Goal: Task Accomplishment & Management: Manage account settings

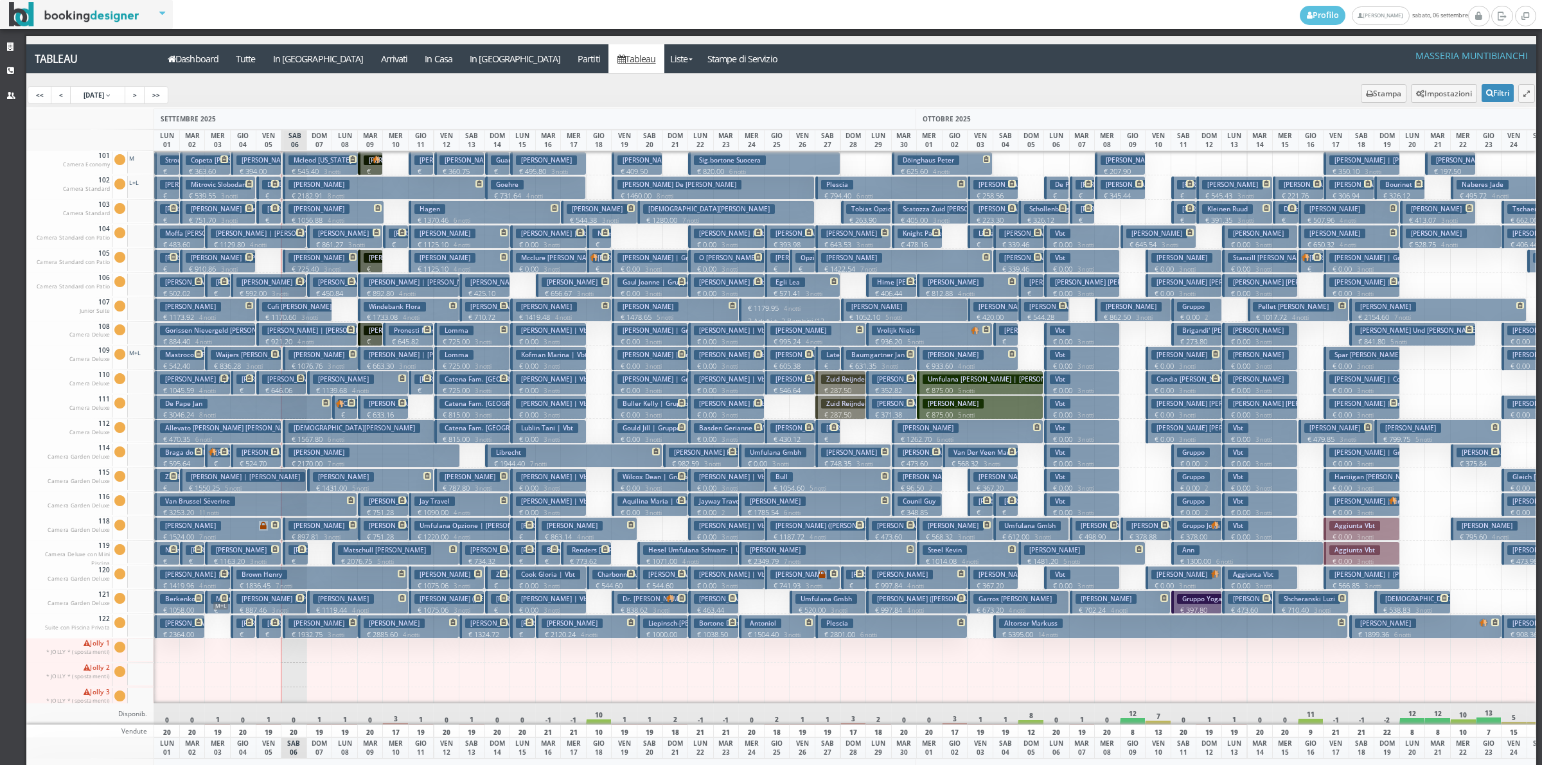
click at [662, 606] on small "3 notti" at bounding box center [658, 610] width 22 height 8
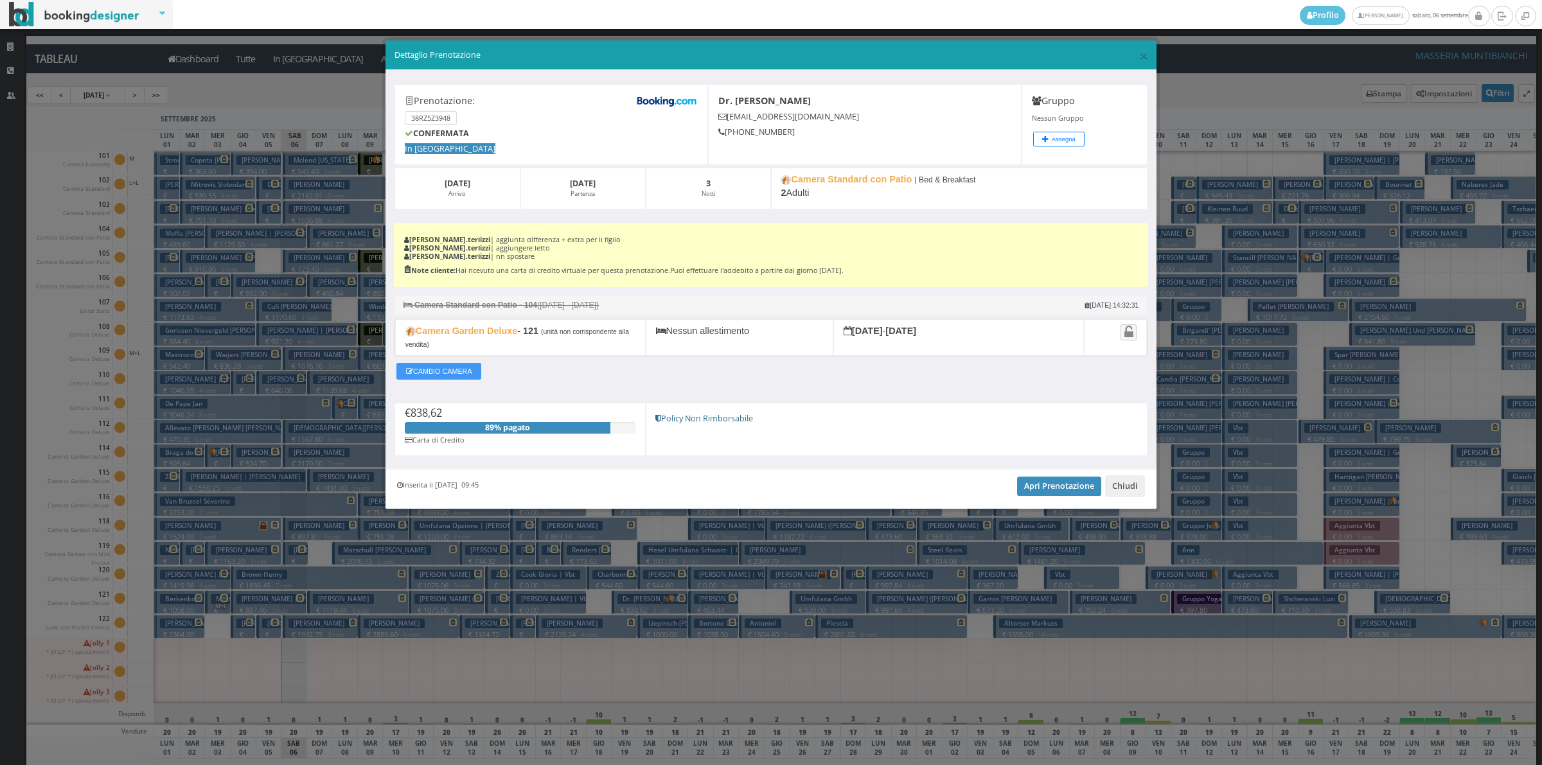
click at [1136, 331] on div at bounding box center [1115, 337] width 62 height 37
click at [1131, 337] on icon at bounding box center [1128, 333] width 9 height 14
click at [1131, 477] on button "Chiudi" at bounding box center [1125, 486] width 40 height 22
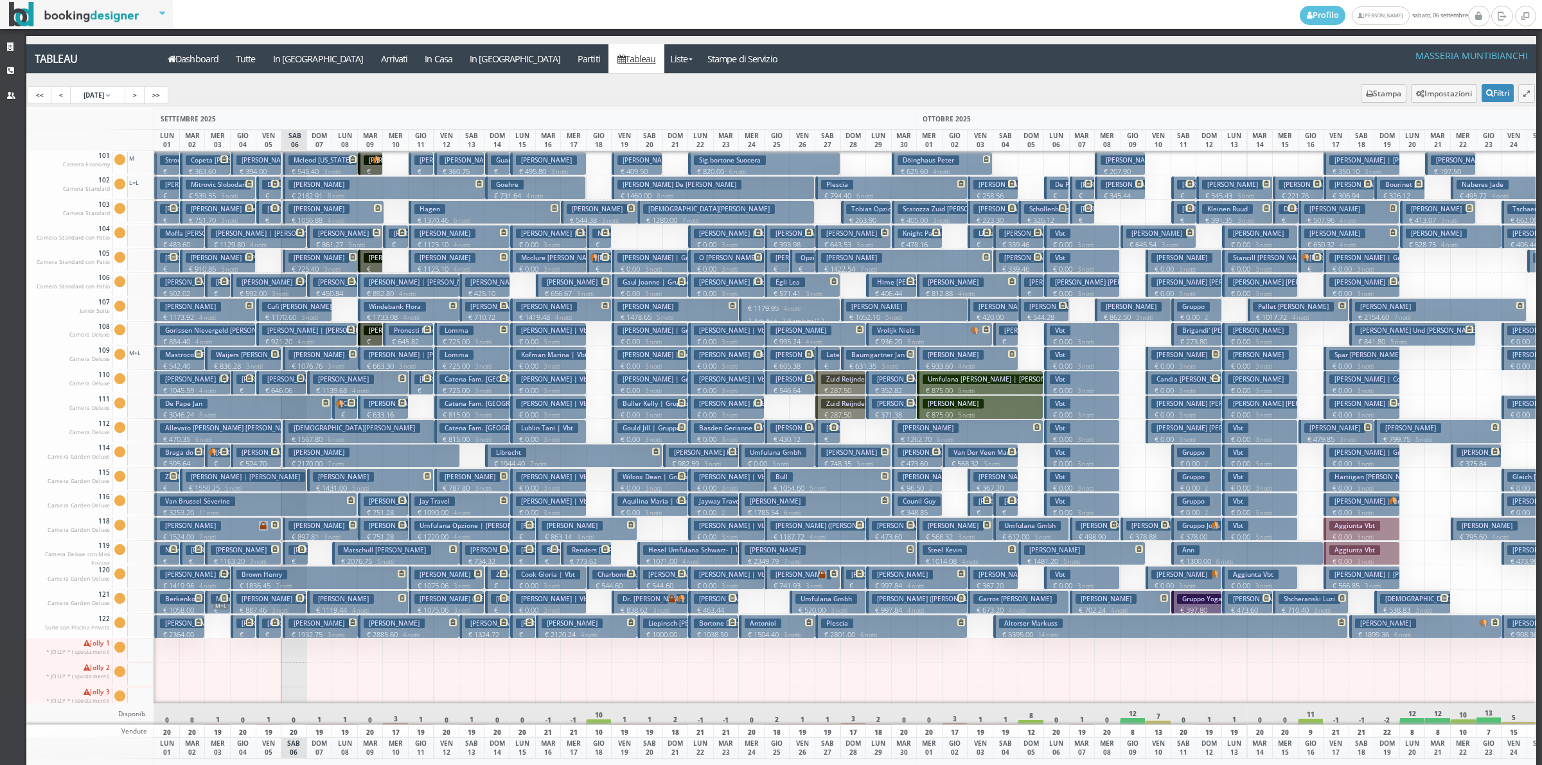
click at [362, 720] on div "0" at bounding box center [370, 713] width 26 height 21
click at [379, 267] on p "€ 240.00 1 notti" at bounding box center [371, 284] width 15 height 40
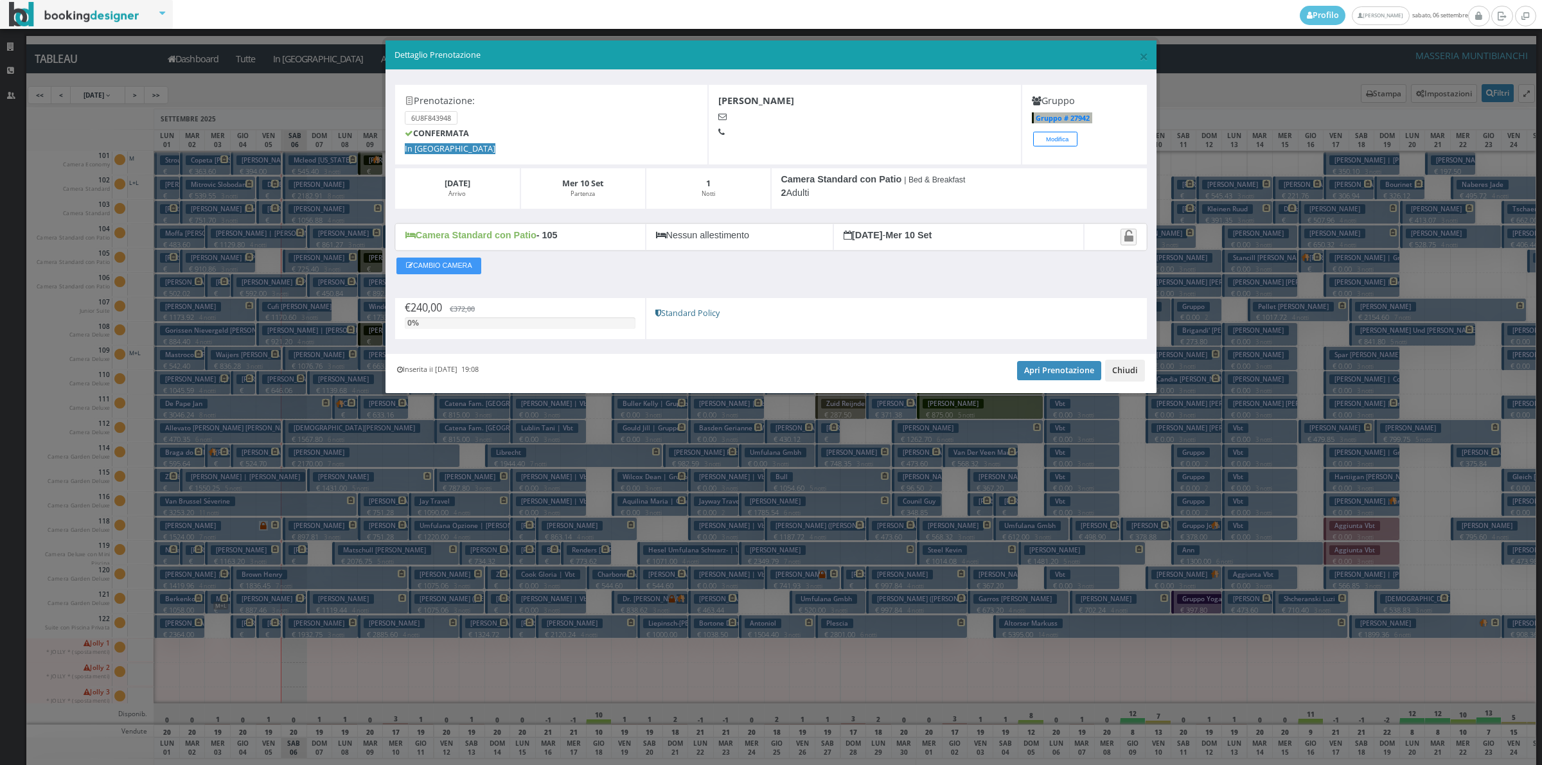
click at [1132, 365] on button "Chiudi" at bounding box center [1125, 371] width 40 height 22
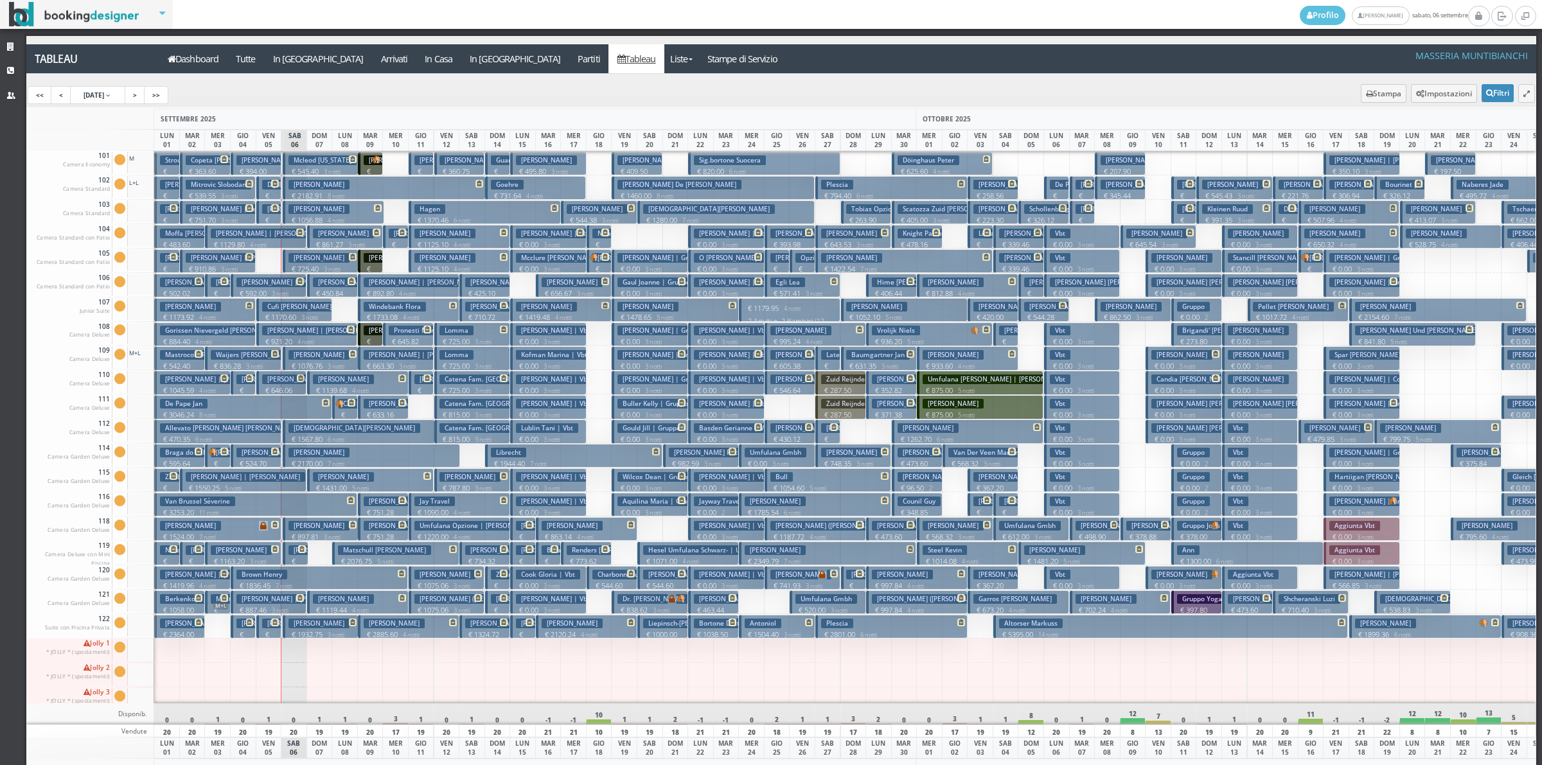
click at [367, 334] on h3 "[PERSON_NAME]" at bounding box center [394, 331] width 61 height 10
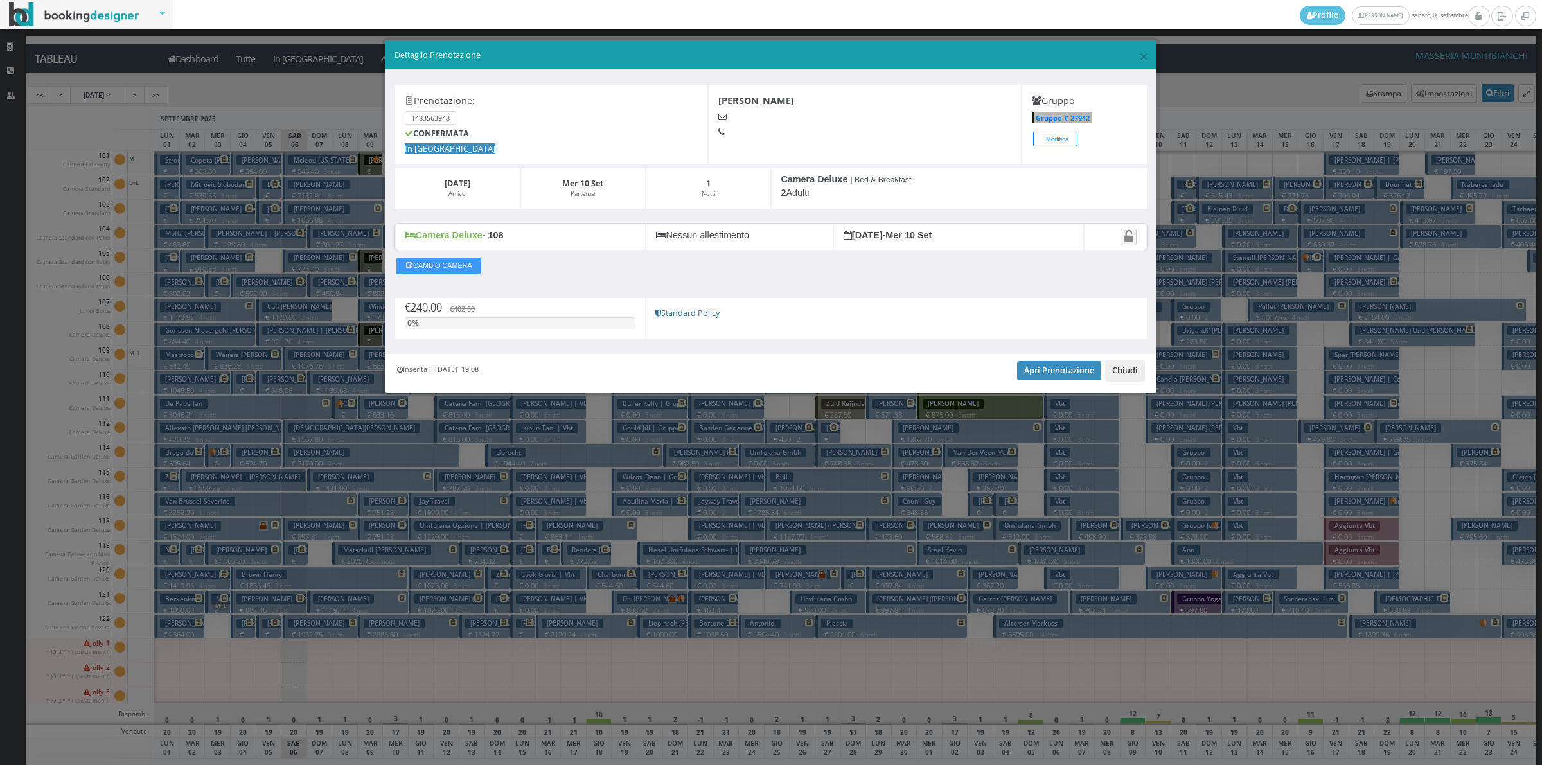
click at [1125, 367] on button "Chiudi" at bounding box center [1125, 371] width 40 height 22
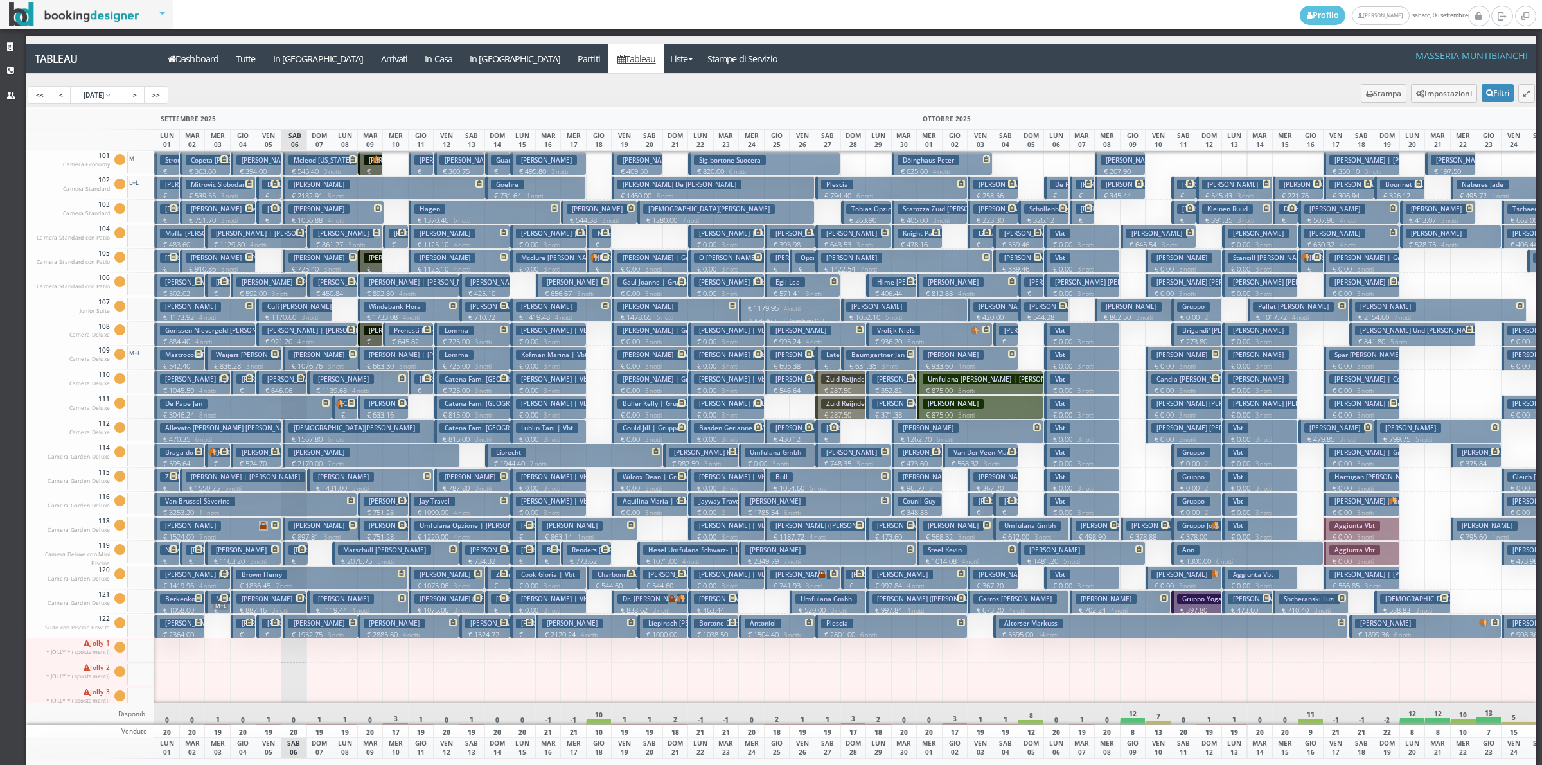
click at [372, 163] on small at bounding box center [376, 159] width 9 height 8
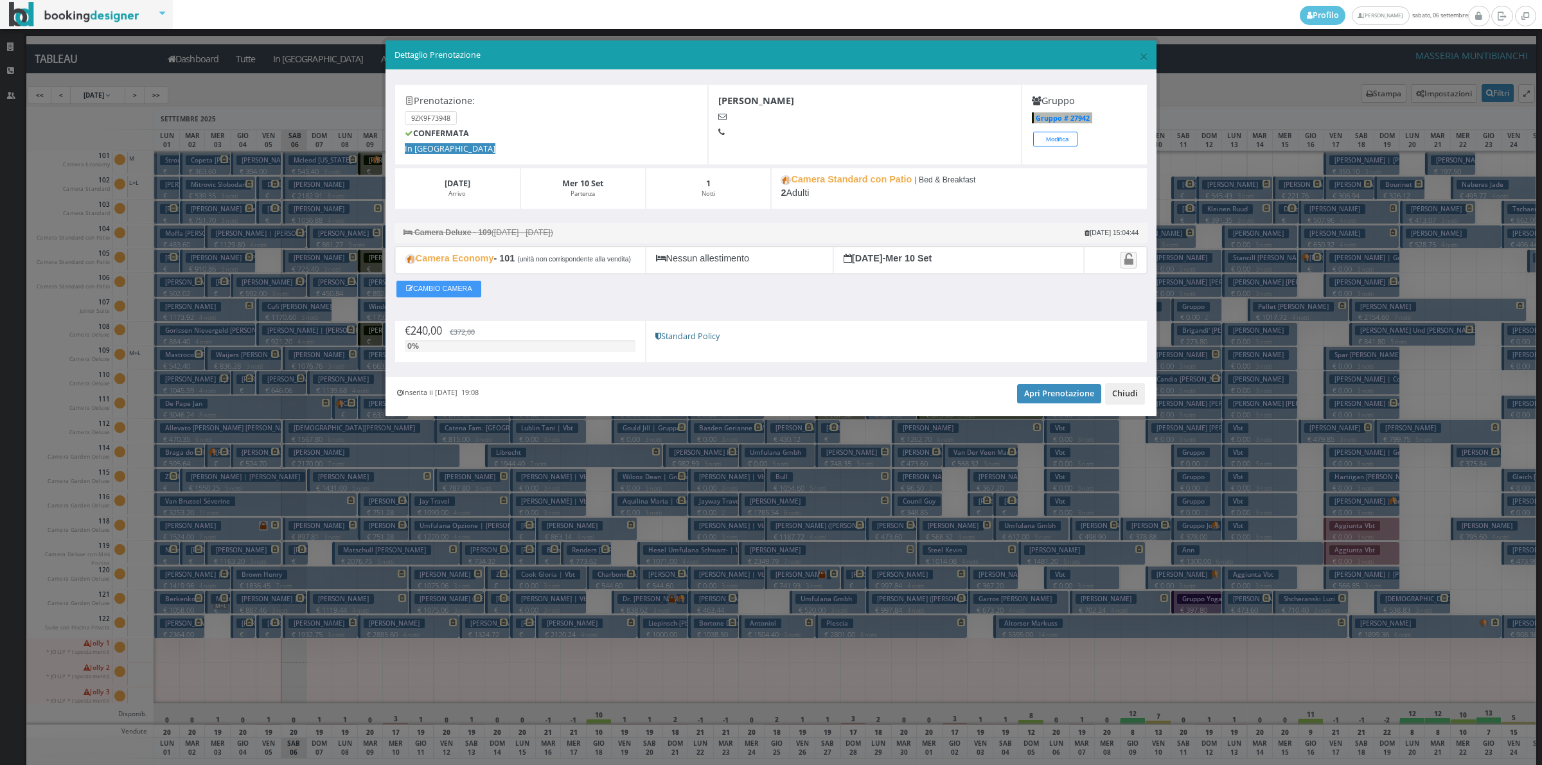
click at [1116, 400] on button "Chiudi" at bounding box center [1125, 394] width 40 height 22
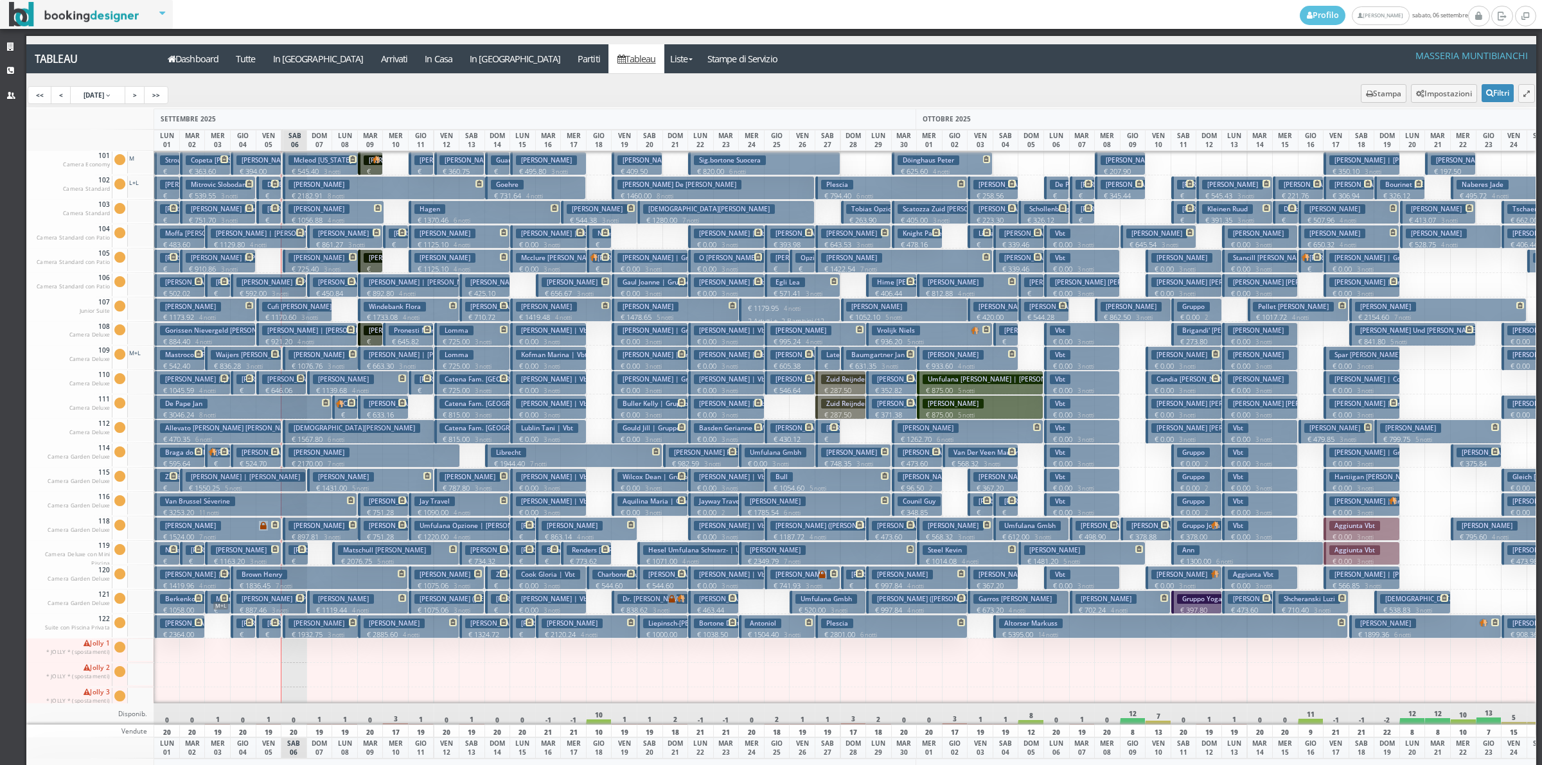
click at [653, 211] on h3 "[DEMOGRAPHIC_DATA][PERSON_NAME]" at bounding box center [709, 209] width 132 height 10
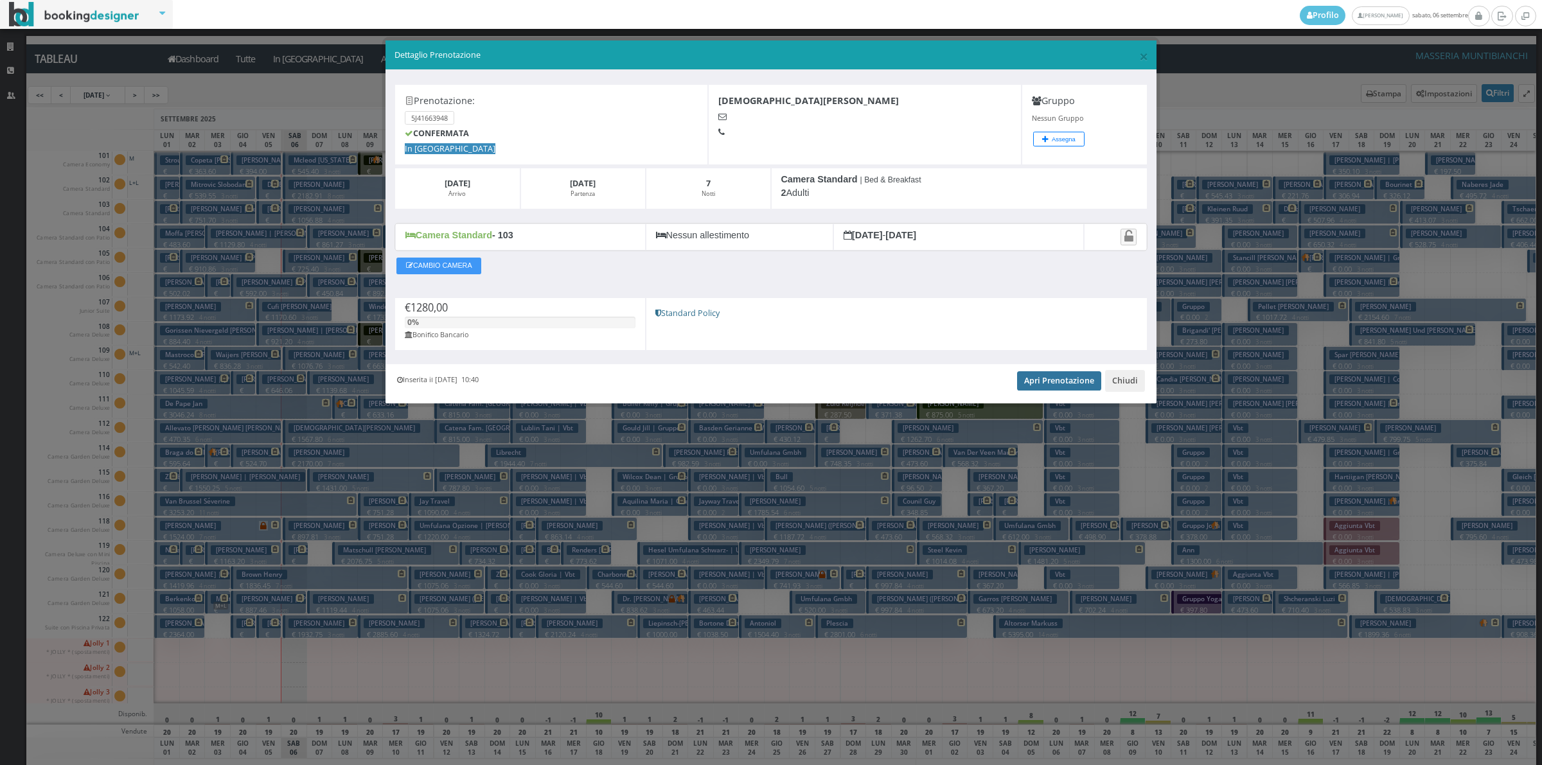
click at [1078, 386] on link "Apri Prenotazione" at bounding box center [1059, 380] width 84 height 19
click at [1119, 383] on button "Chiudi" at bounding box center [1125, 381] width 40 height 22
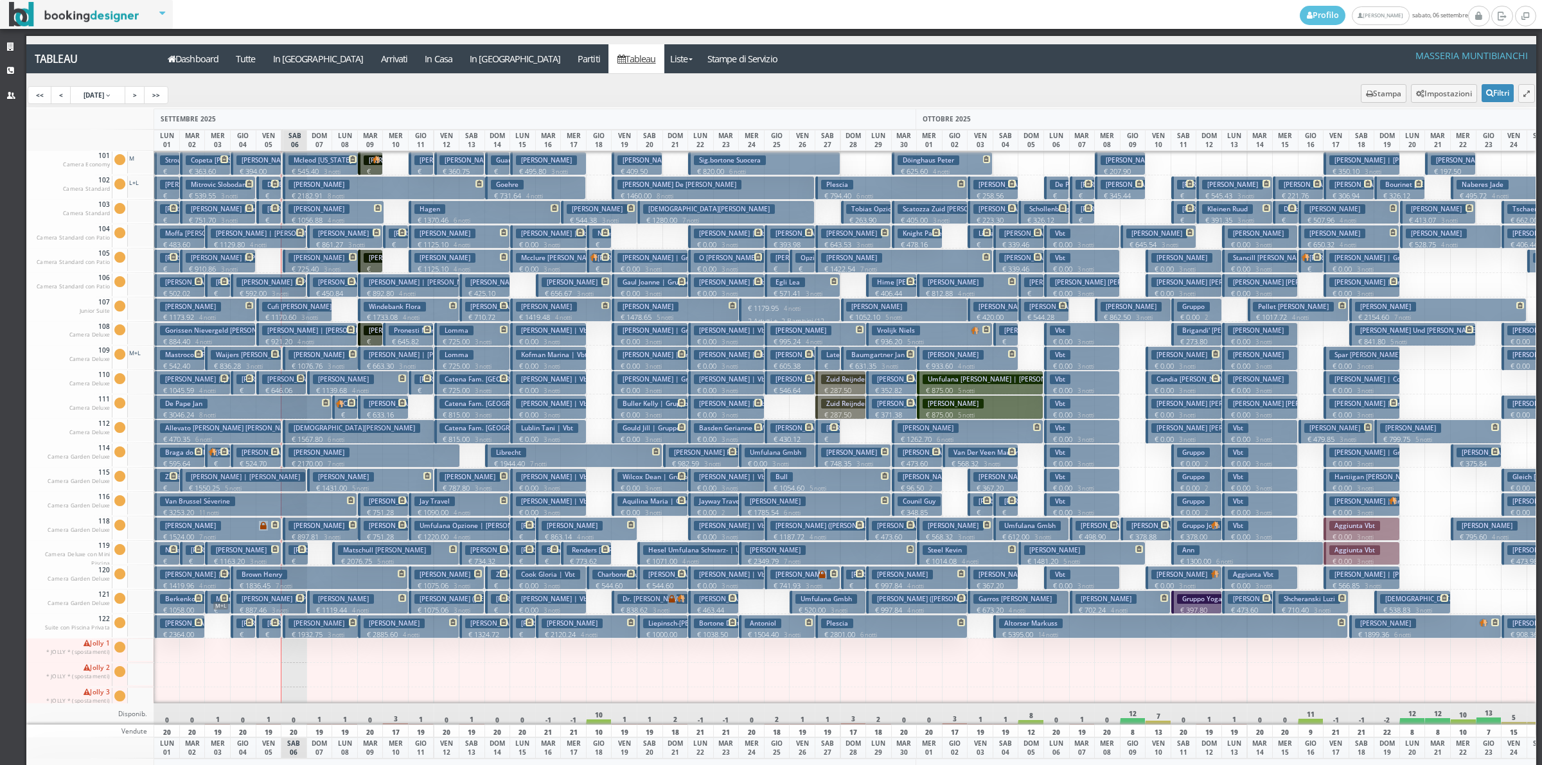
click at [649, 191] on p "€ 1460.00 8 notti" at bounding box center [713, 196] width 193 height 10
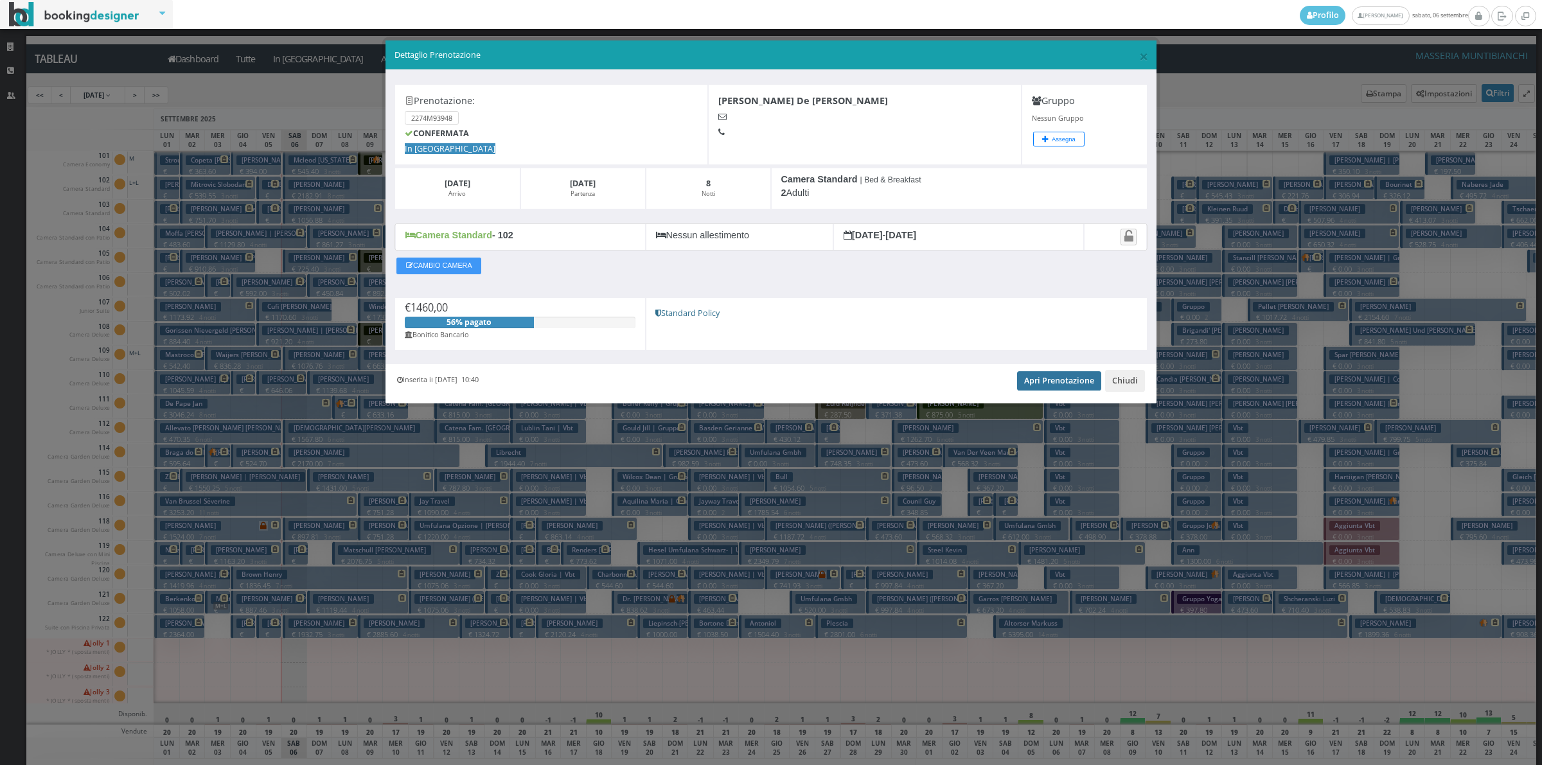
click at [1044, 382] on link "Apri Prenotazione" at bounding box center [1059, 380] width 84 height 19
click at [1143, 387] on button "Chiudi" at bounding box center [1125, 381] width 40 height 22
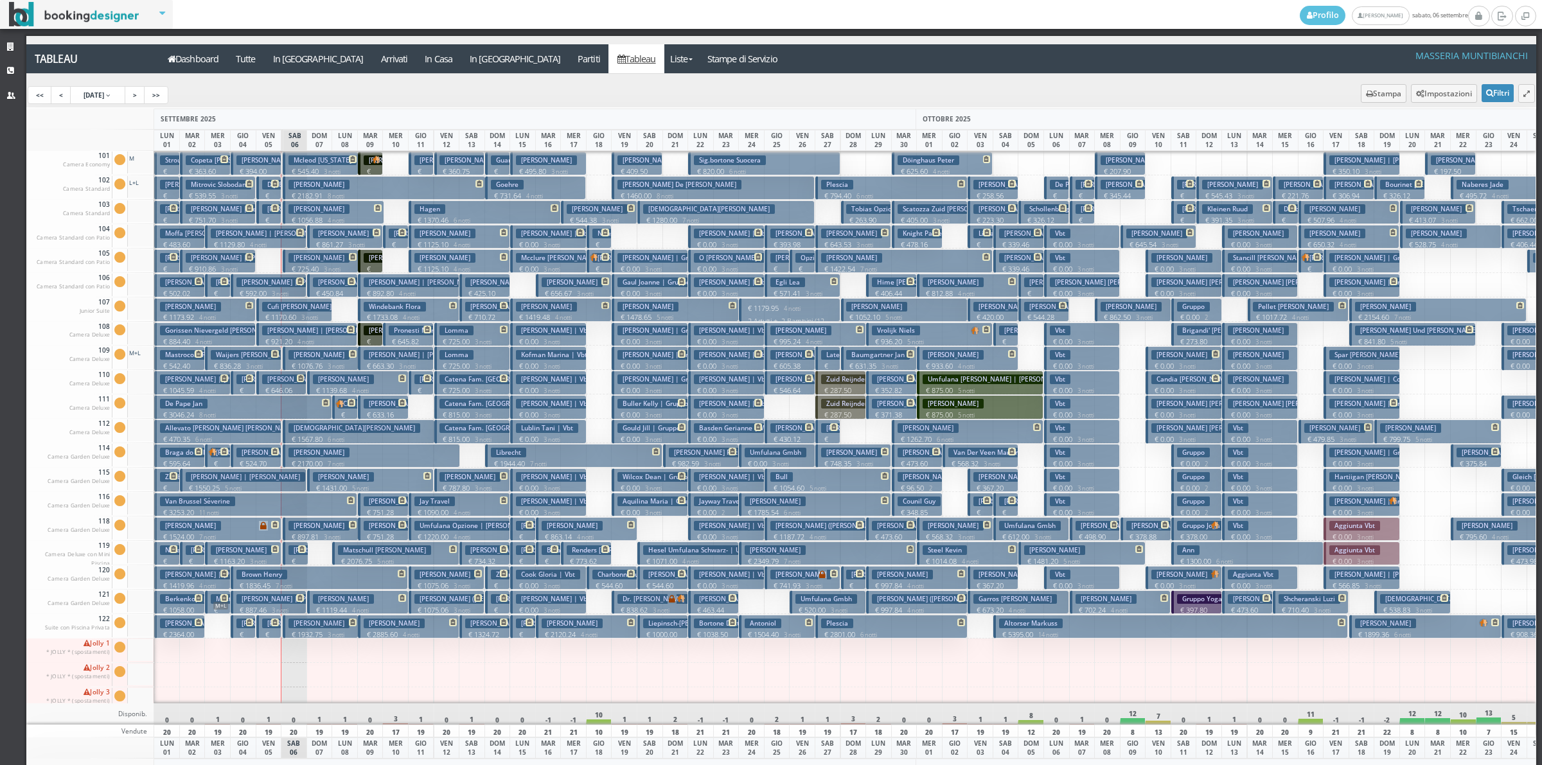
click at [640, 190] on button "Giuseppe Vittorio De Filippo € 1460.00 8 notti 2 Adulti" at bounding box center [712, 188] width 203 height 24
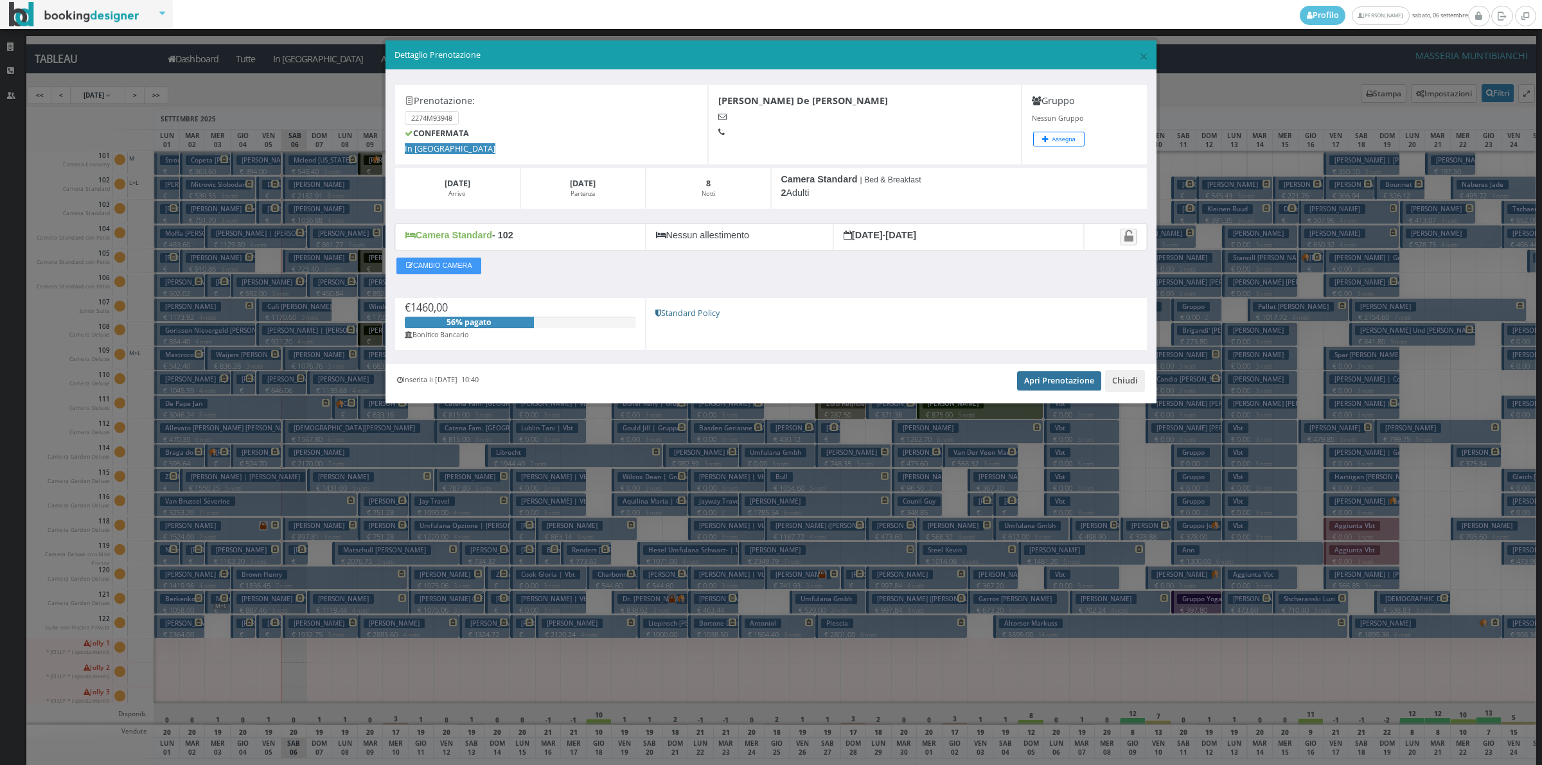
click at [1070, 384] on link "Apri Prenotazione" at bounding box center [1059, 380] width 84 height 19
click at [1126, 380] on button "Chiudi" at bounding box center [1125, 381] width 40 height 22
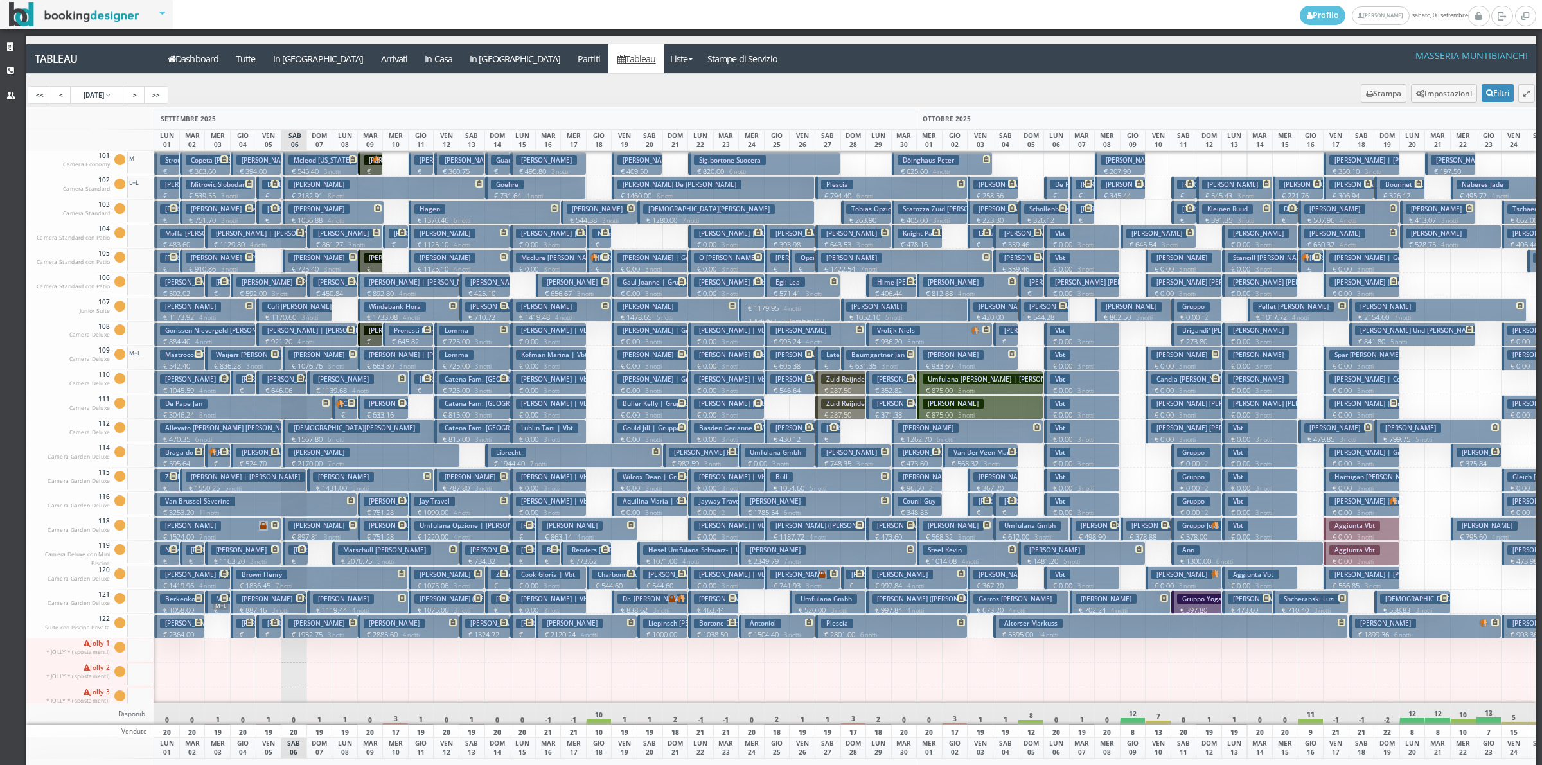
click at [663, 209] on h3 "[DEMOGRAPHIC_DATA][PERSON_NAME]" at bounding box center [709, 209] width 132 height 10
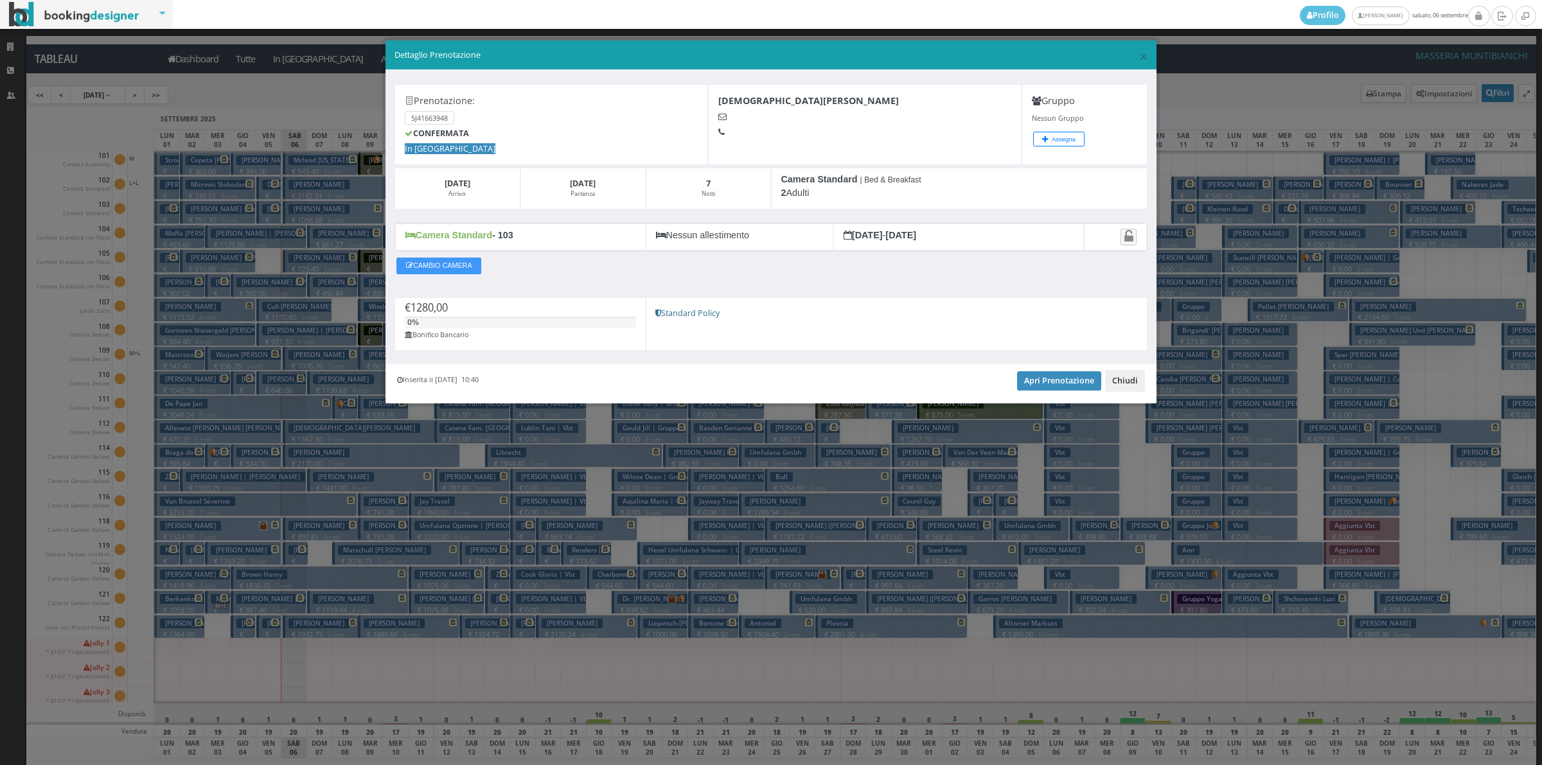
click at [1126, 387] on button "Chiudi" at bounding box center [1125, 381] width 40 height 22
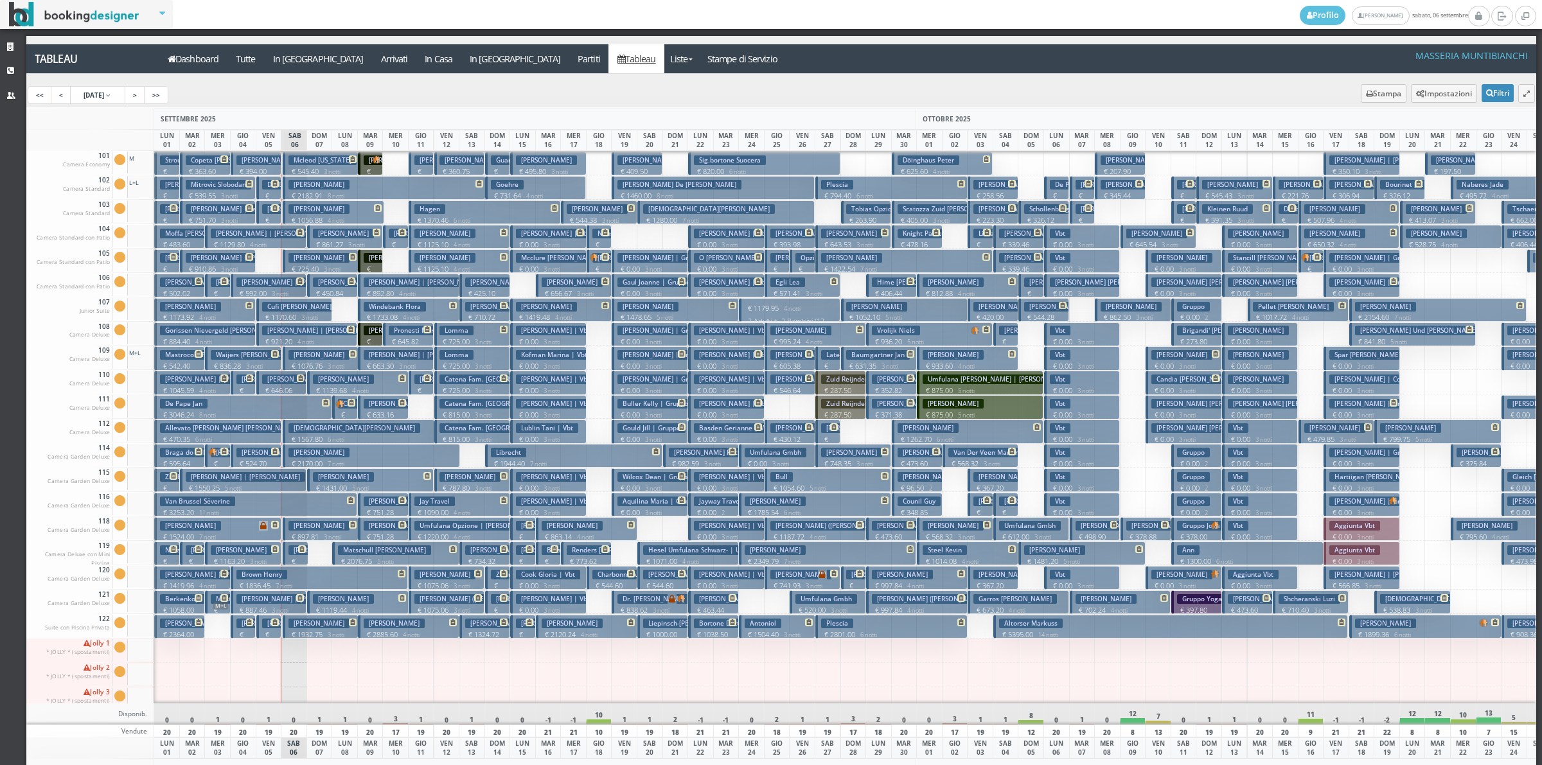
click at [768, 158] on button "Sig.bortone Suocera € 820.00 6 notti 1 Adulto" at bounding box center [764, 164] width 152 height 24
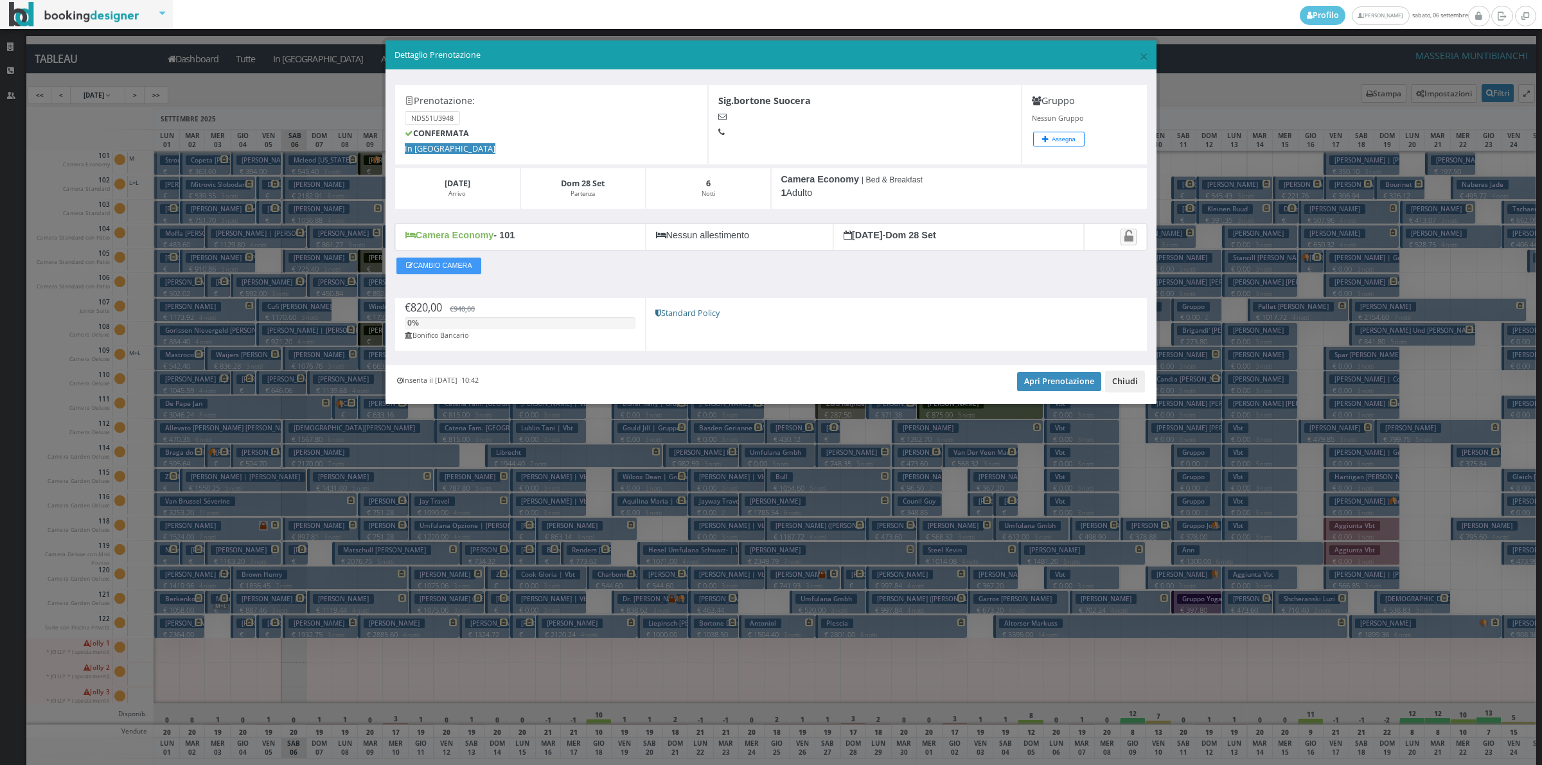
click at [1122, 386] on button "Chiudi" at bounding box center [1125, 382] width 40 height 22
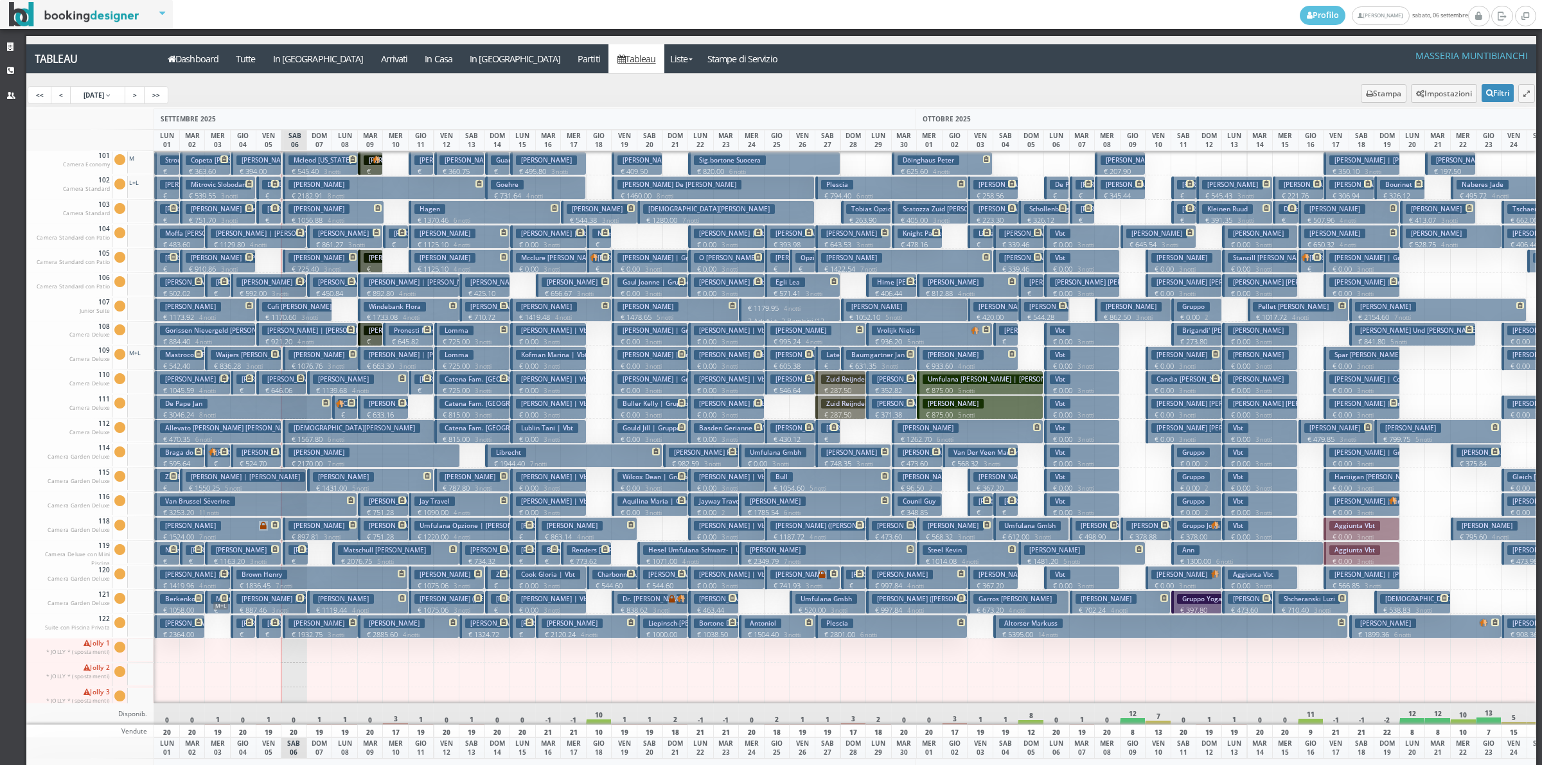
click at [601, 213] on h3 "[PERSON_NAME]" at bounding box center [597, 209] width 61 height 10
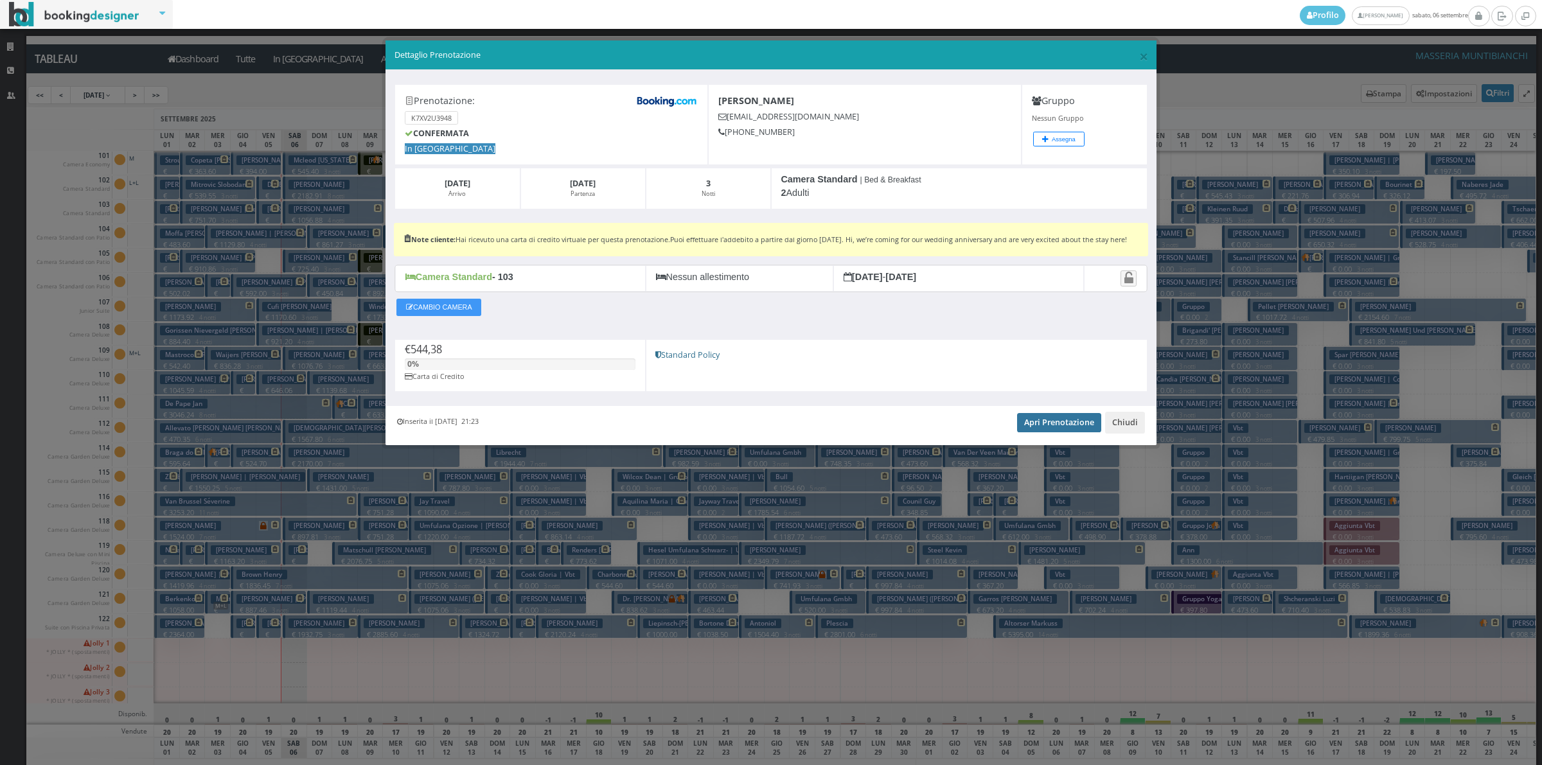
click at [1082, 432] on link "Apri Prenotazione" at bounding box center [1059, 422] width 84 height 19
click at [1115, 430] on button "Chiudi" at bounding box center [1125, 423] width 40 height 22
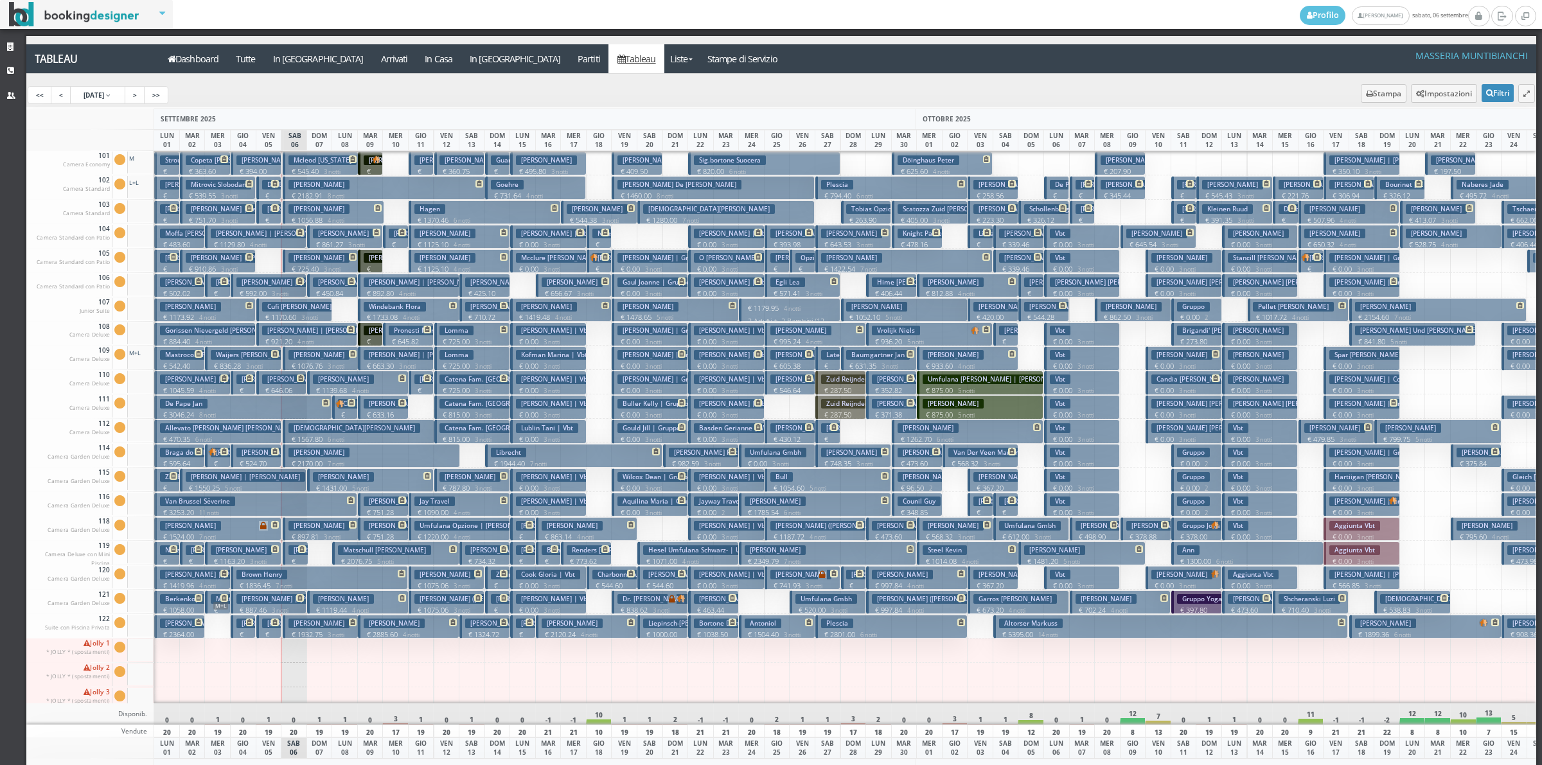
click at [674, 188] on h3 "[PERSON_NAME] [PERSON_NAME]" at bounding box center [679, 185] width 124 height 10
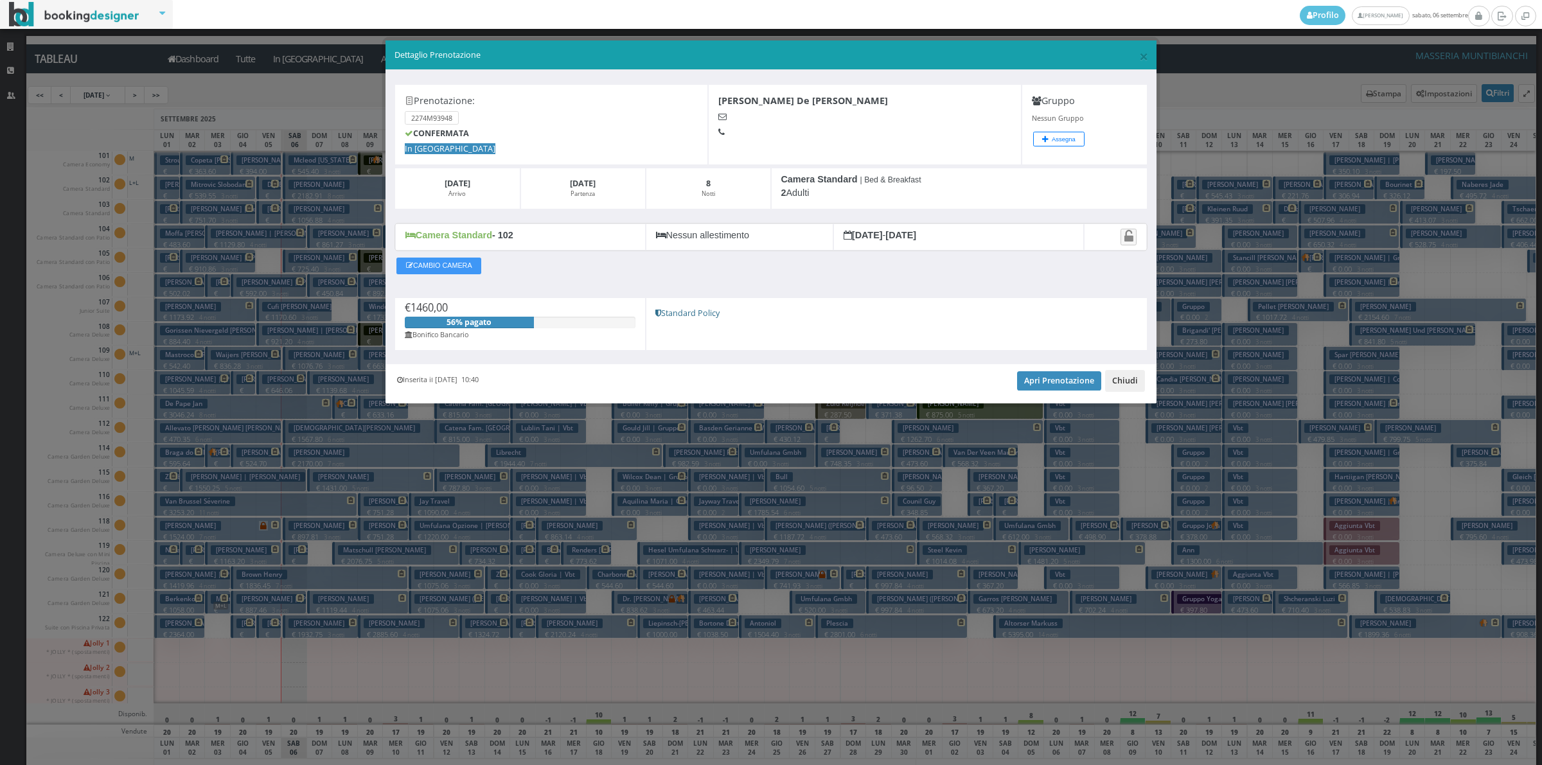
click at [1132, 387] on button "Chiudi" at bounding box center [1125, 381] width 40 height 22
click at [1132, 387] on div at bounding box center [1133, 382] width 26 height 24
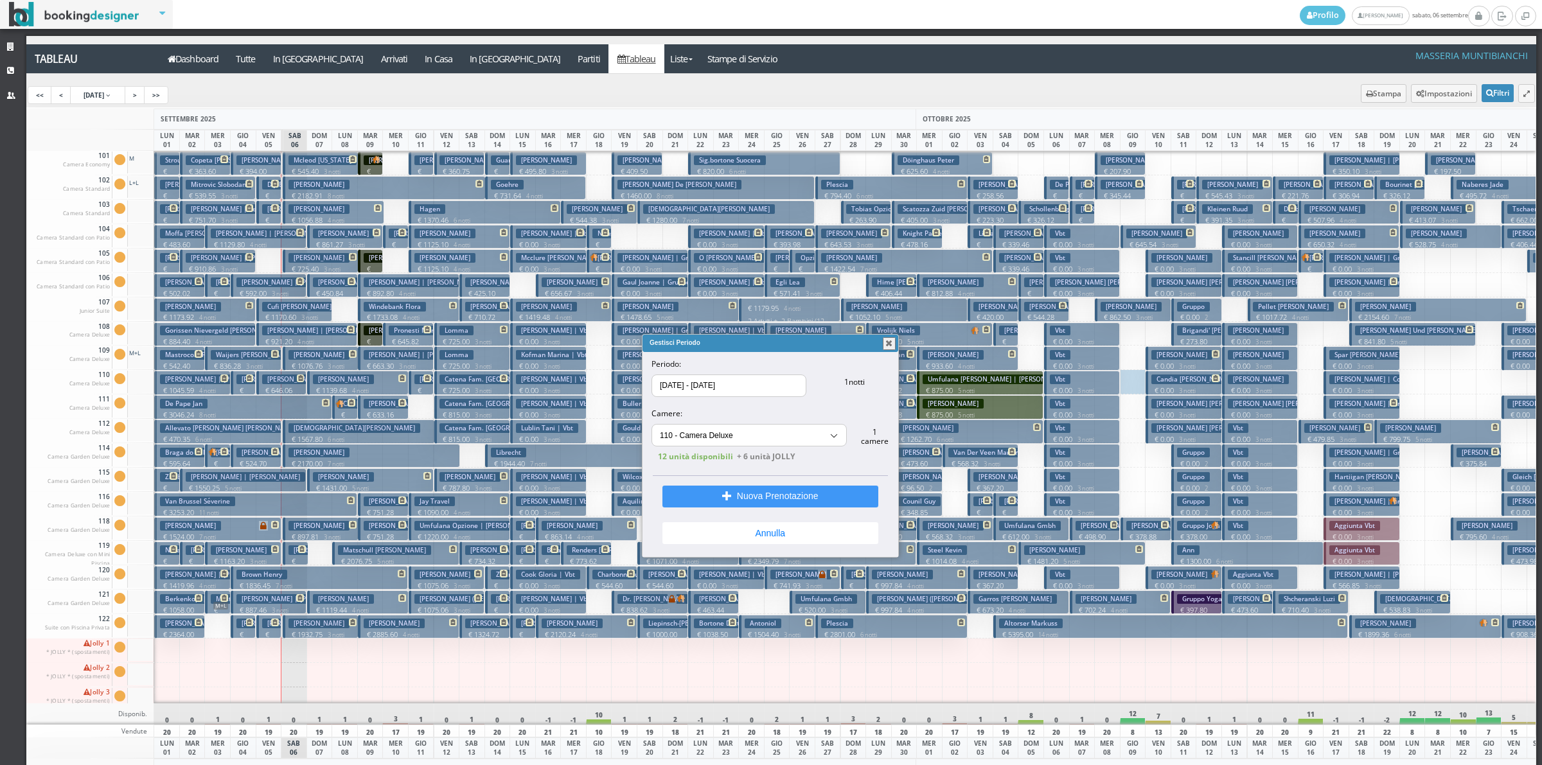
click at [890, 344] on button "button" at bounding box center [889, 343] width 13 height 13
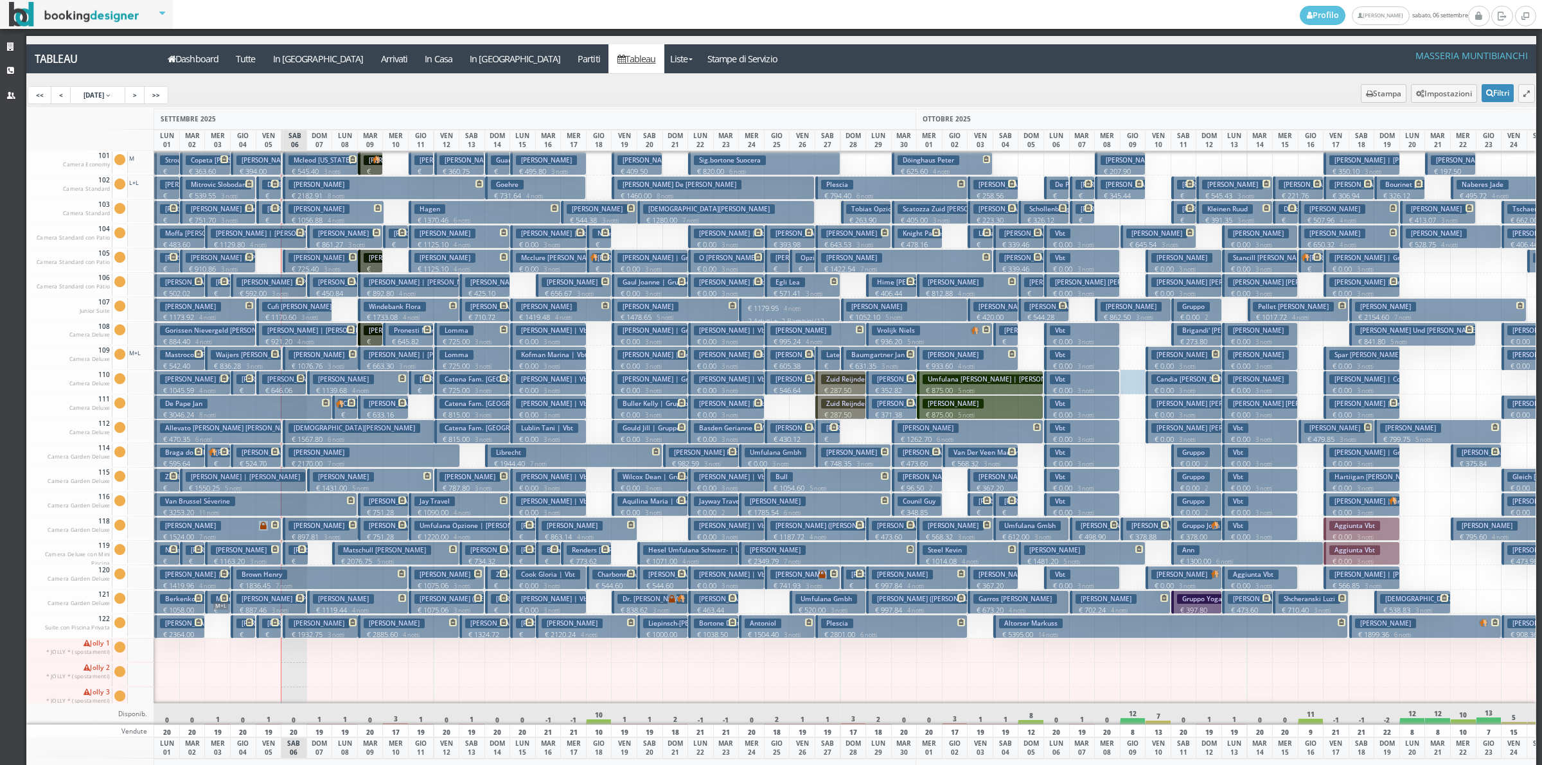
click at [435, 217] on p "€ 1370.46 6 notti" at bounding box center [485, 220] width 143 height 10
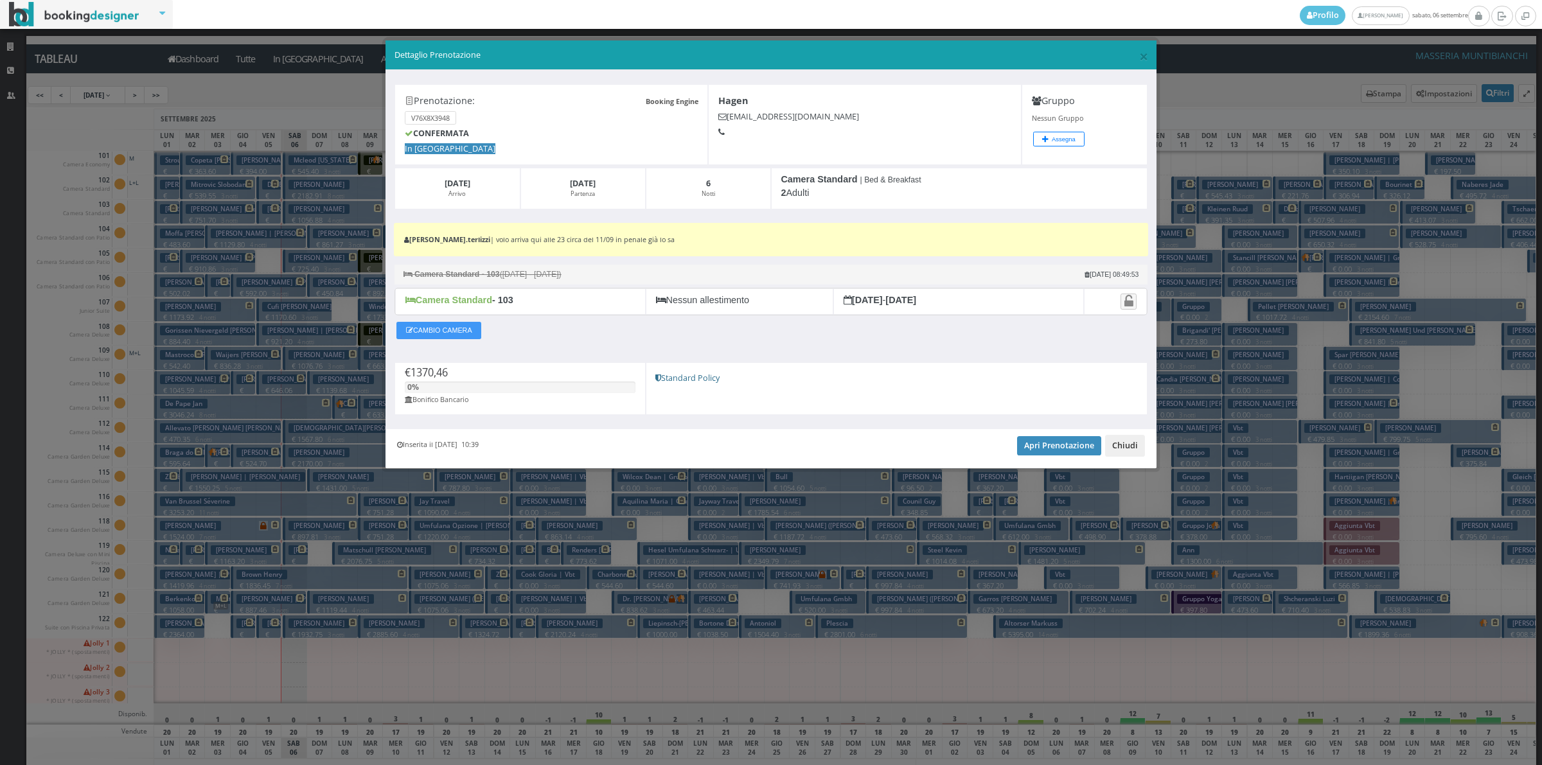
click at [1126, 446] on button "Chiudi" at bounding box center [1125, 446] width 40 height 22
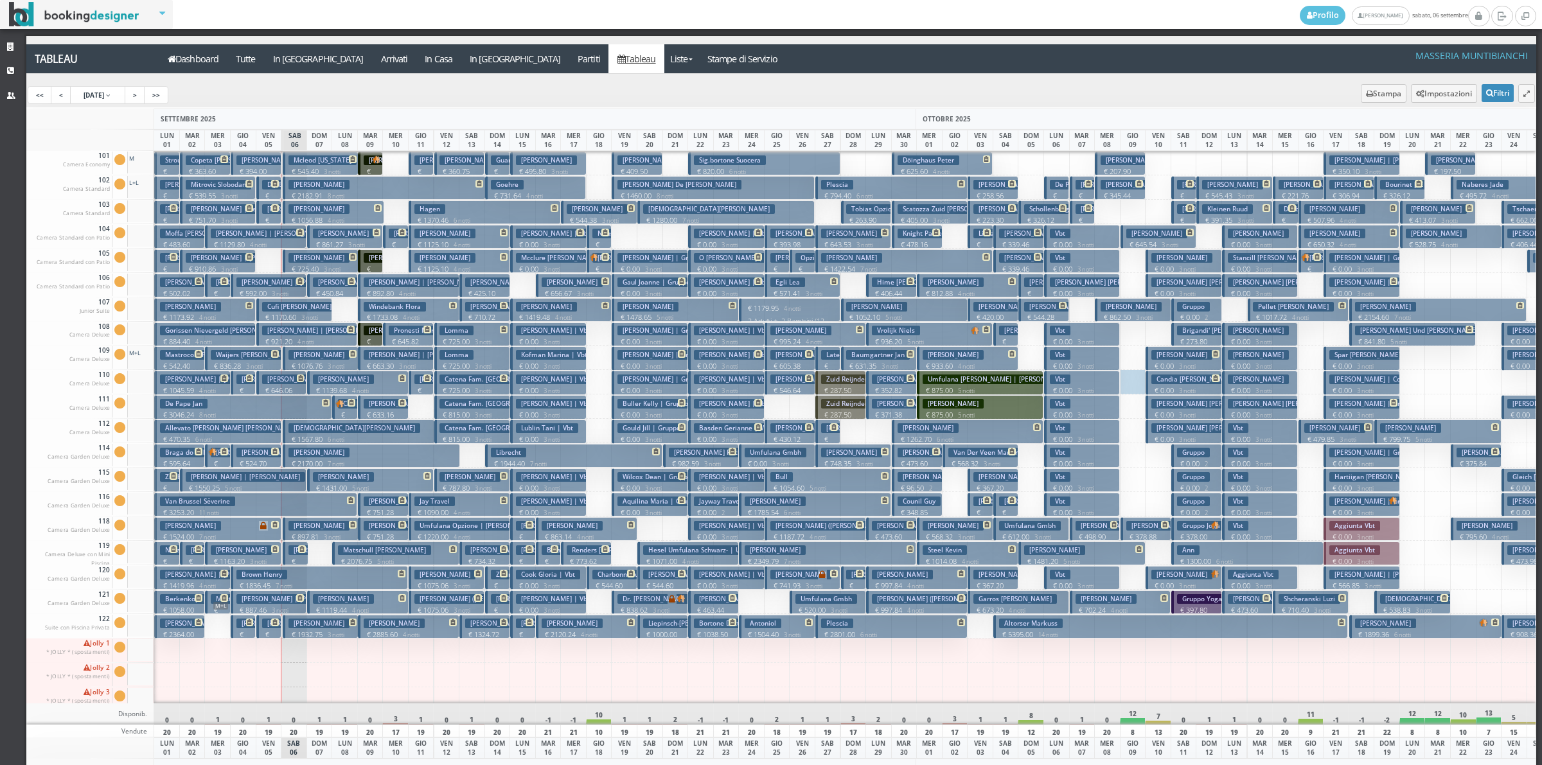
click at [665, 188] on h3 "[PERSON_NAME] [PERSON_NAME]" at bounding box center [679, 185] width 124 height 10
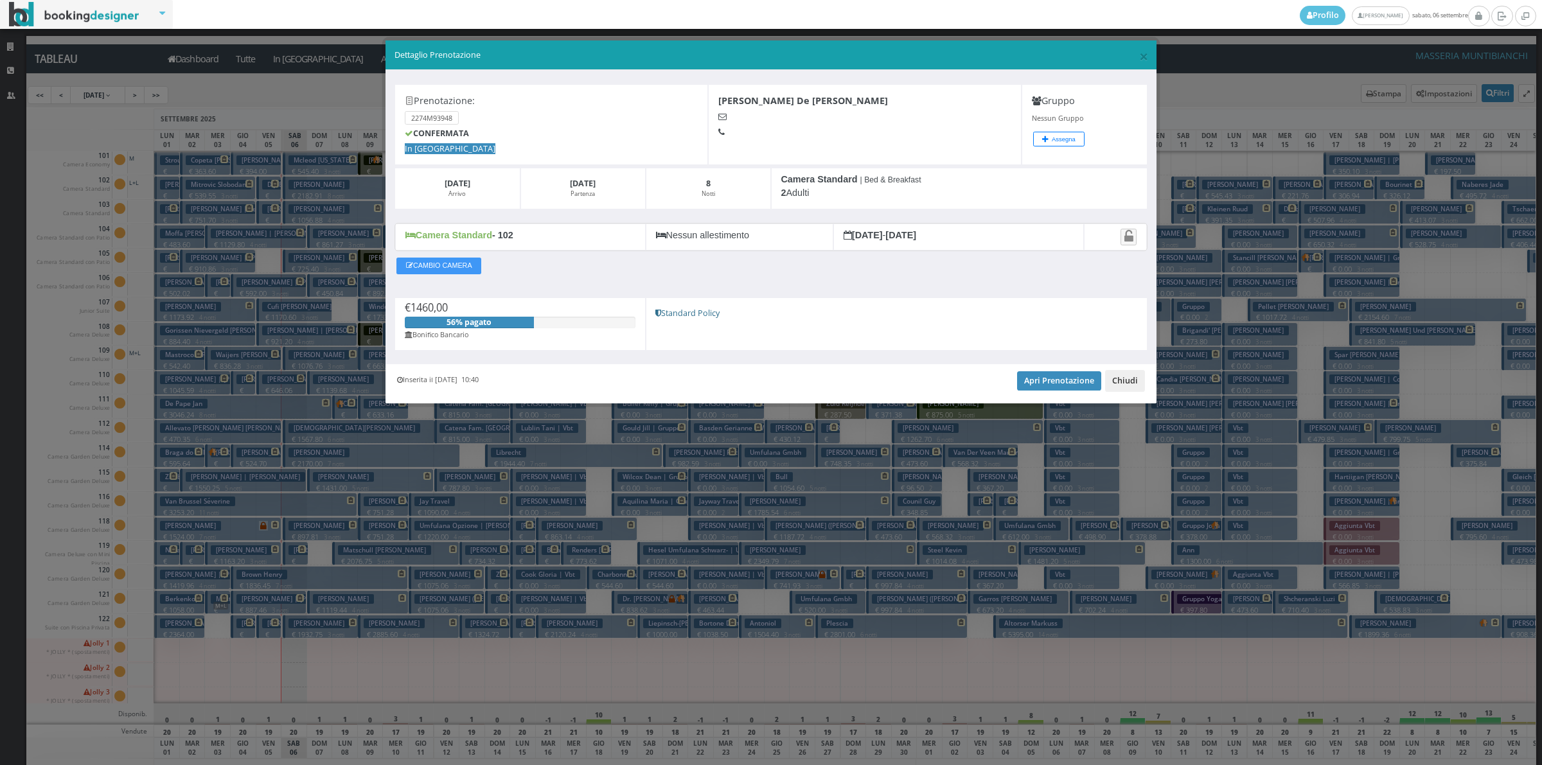
click at [1124, 374] on button "Chiudi" at bounding box center [1125, 381] width 40 height 22
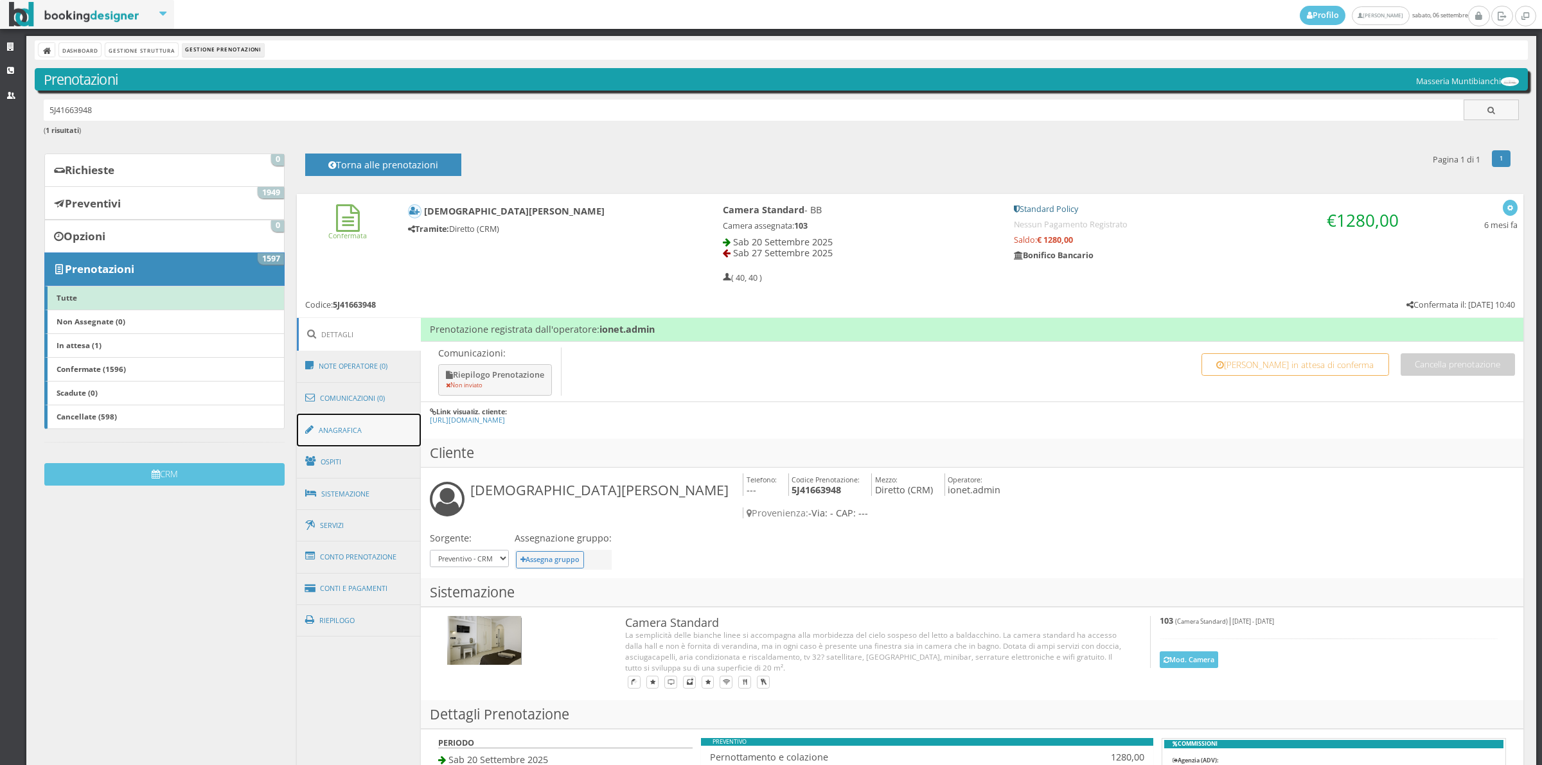
click at [371, 437] on link "Anagrafica" at bounding box center [359, 430] width 125 height 33
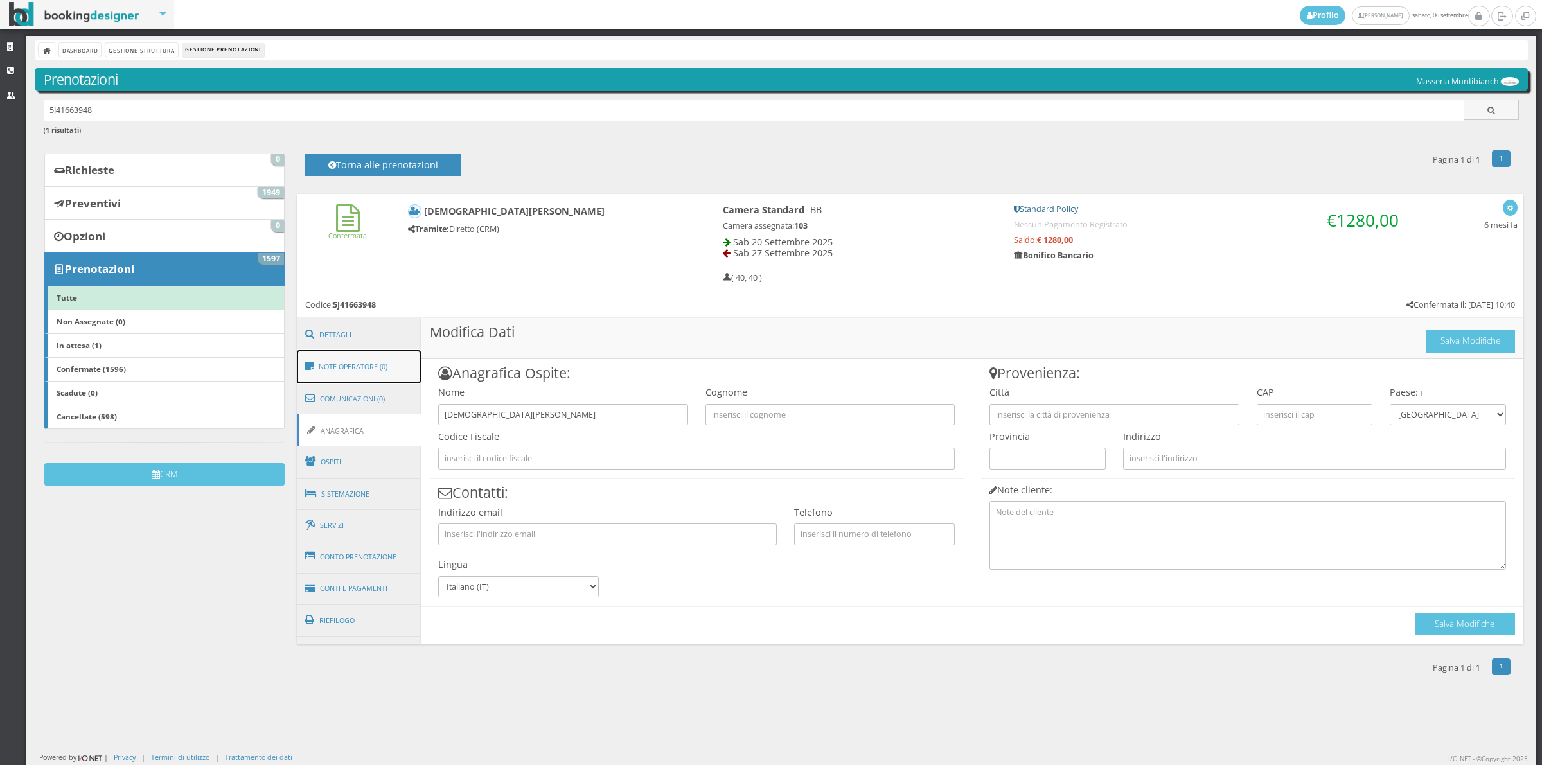
click at [381, 368] on link "Note Operatore (0)" at bounding box center [359, 366] width 125 height 33
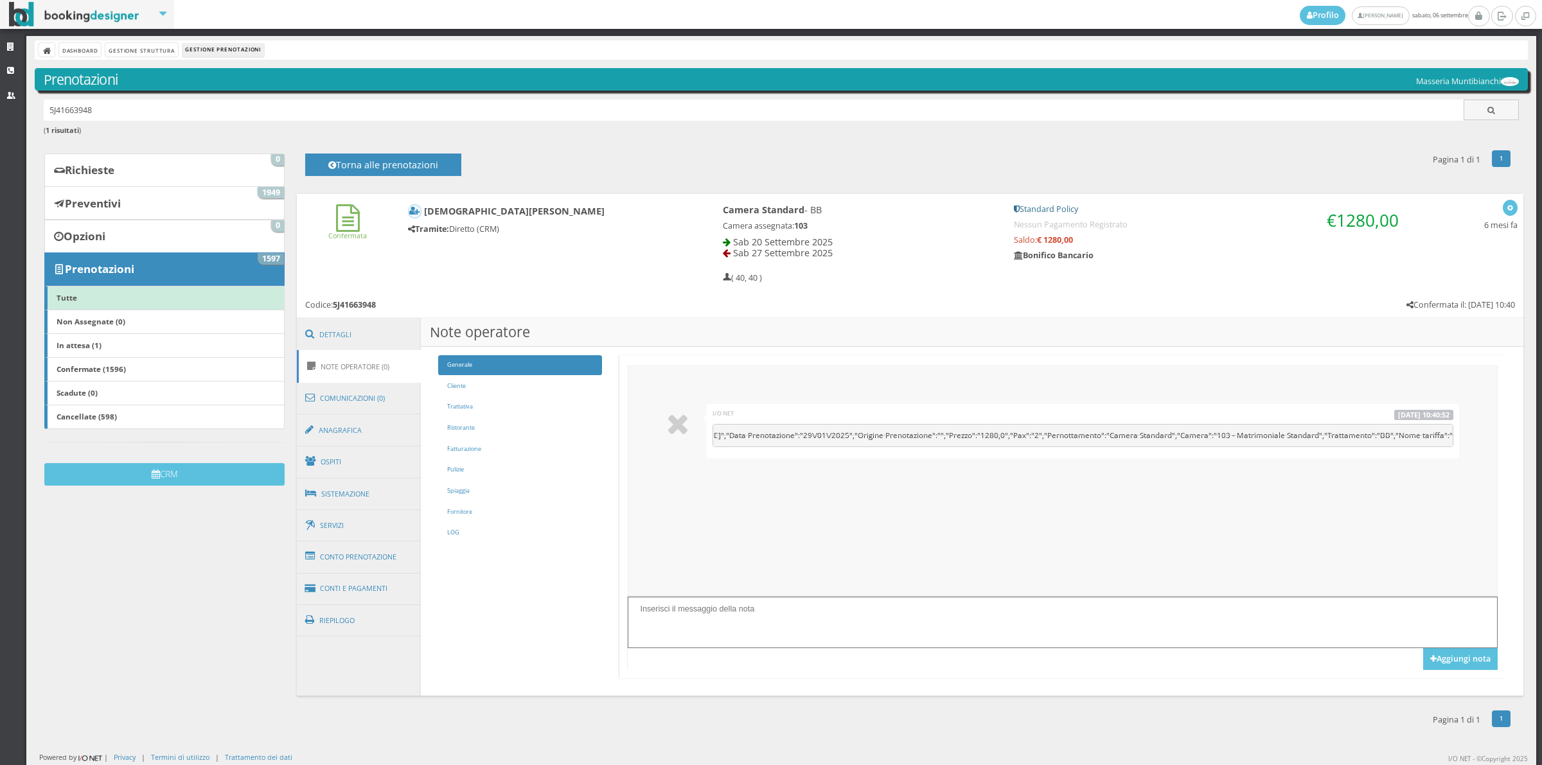
scroll to position [0, 464]
drag, startPoint x: 1105, startPoint y: 437, endPoint x: 1121, endPoint y: 437, distance: 15.4
click at [1114, 437] on pre "{"ID_PRN":"MM_0419","Check-in":"20\/09\/2025","Check-out":"27\/09\/2025","Intes…" at bounding box center [1082, 435] width 741 height 23
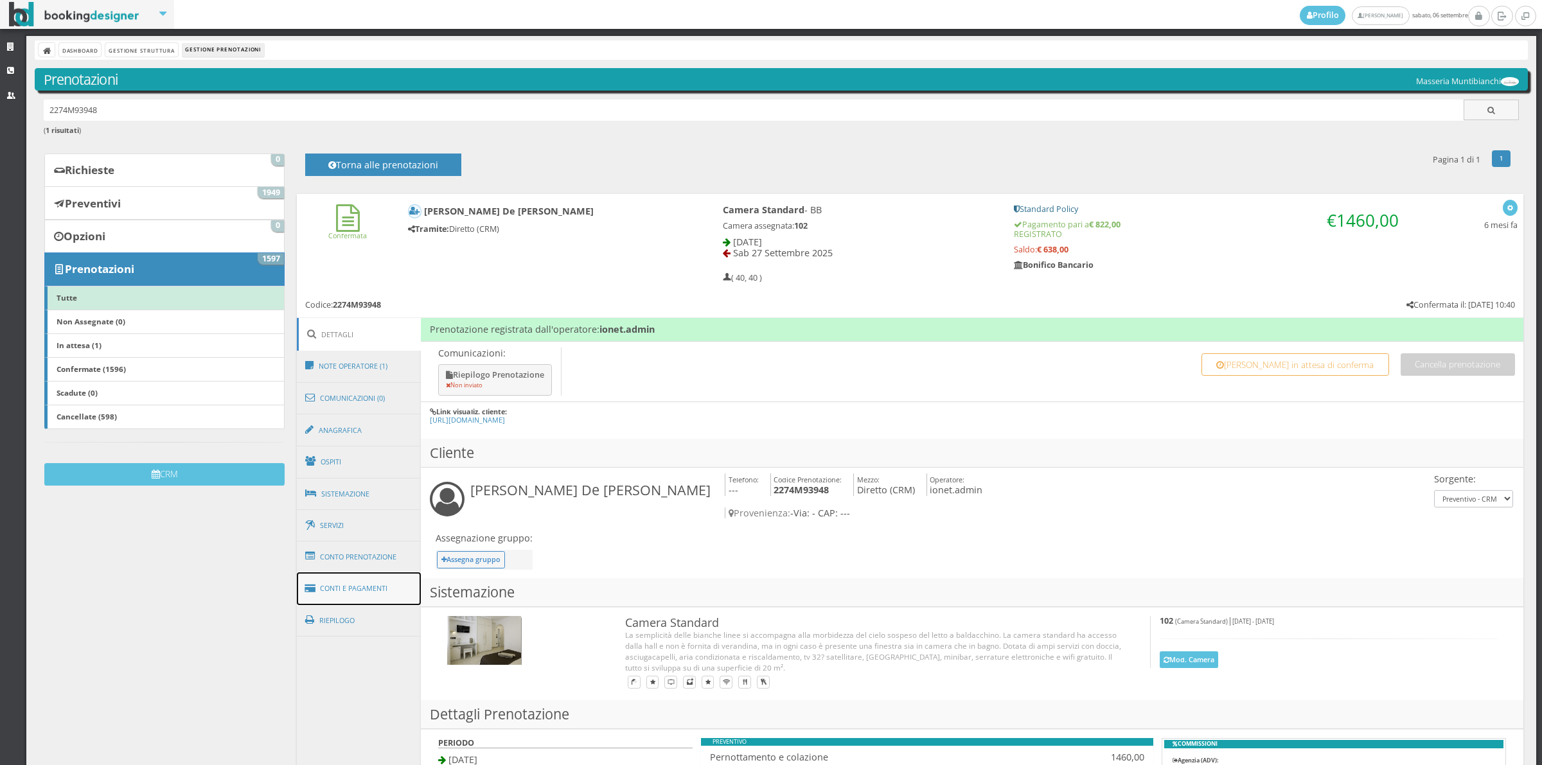
click at [373, 586] on link "Conti e Pagamenti" at bounding box center [359, 588] width 125 height 33
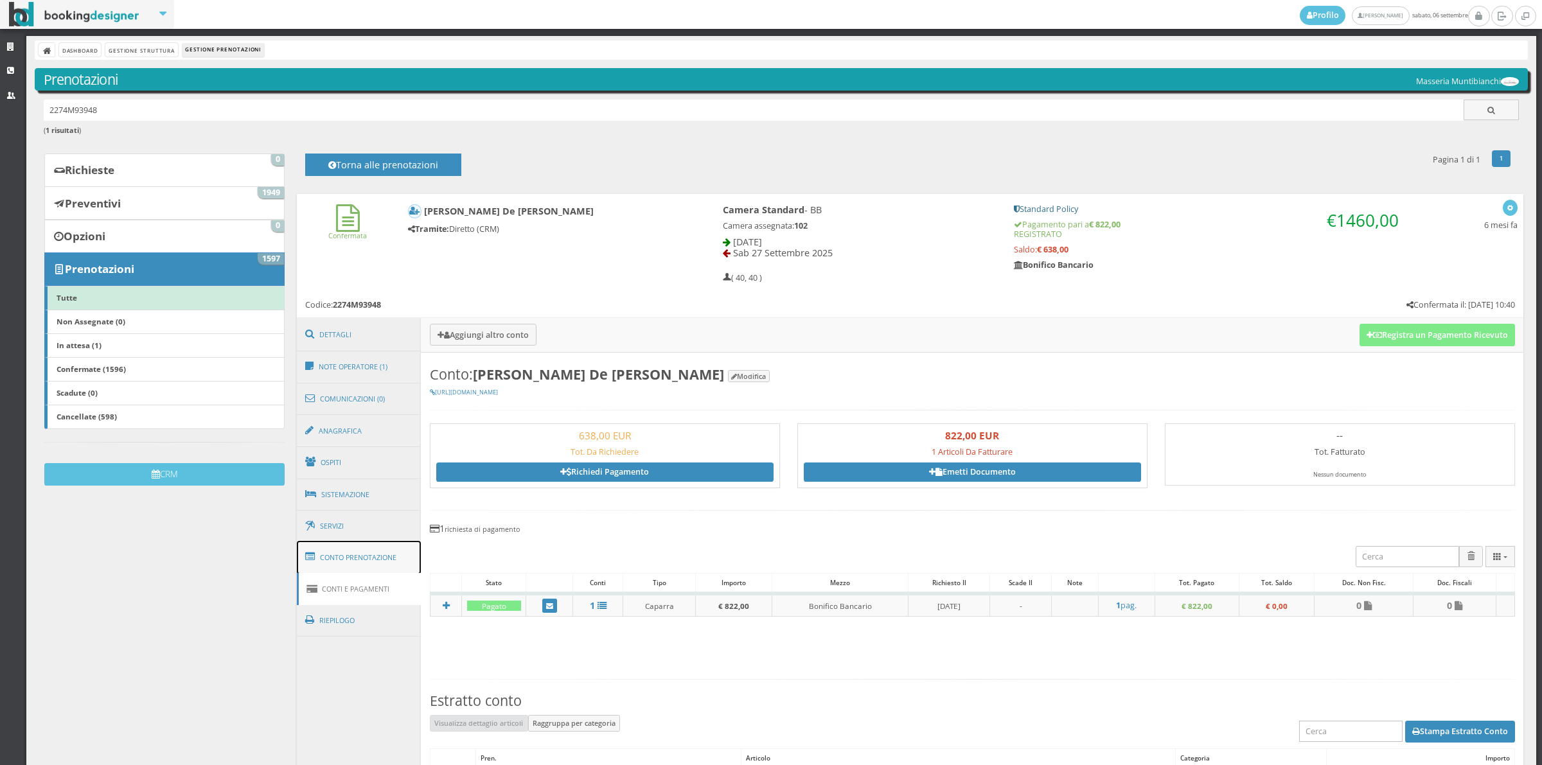
click at [389, 550] on link "Conto Prenotazione" at bounding box center [359, 557] width 125 height 33
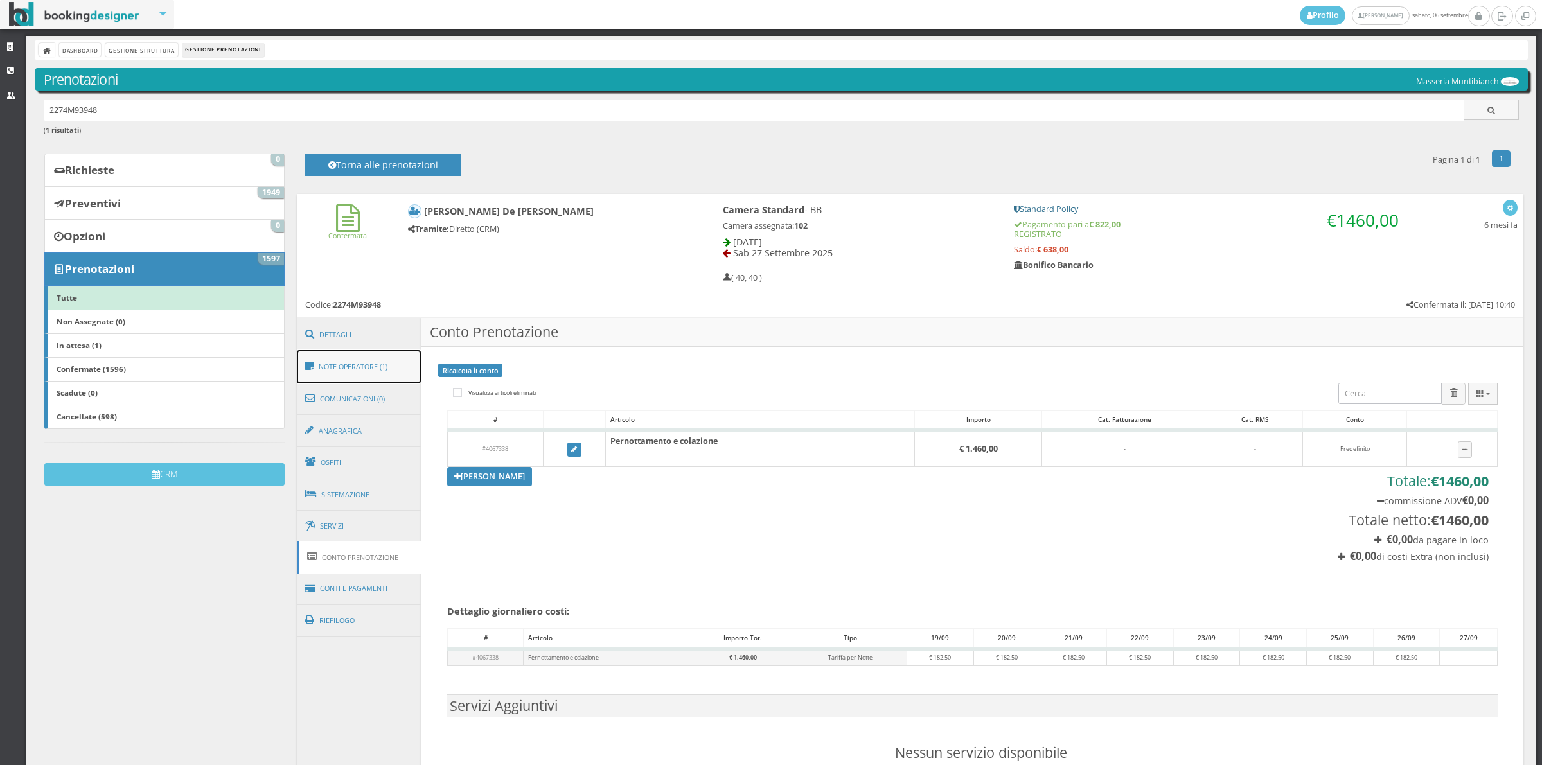
click at [383, 373] on link "Note Operatore (1)" at bounding box center [359, 366] width 125 height 33
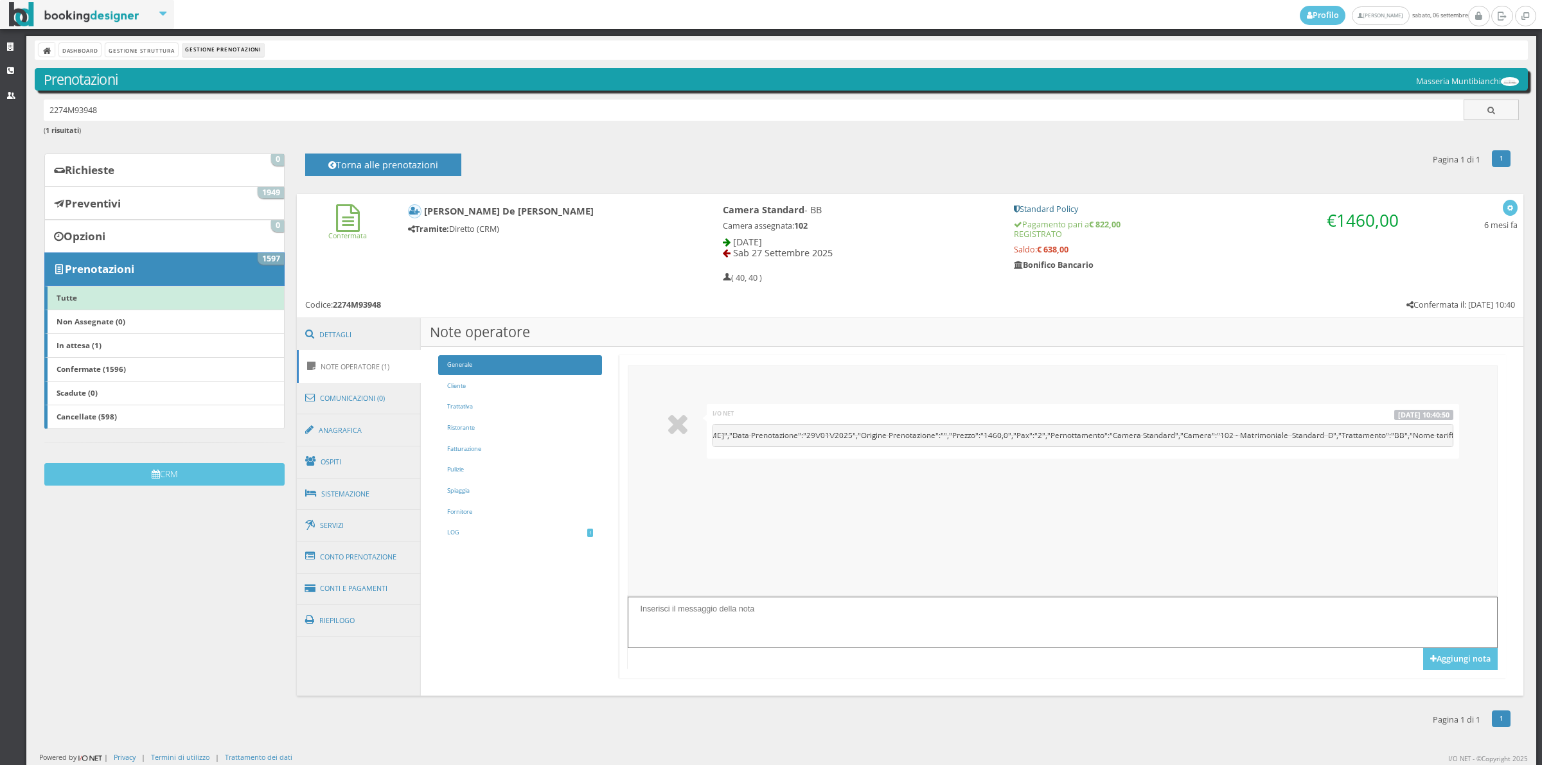
scroll to position [0, 535]
click at [1427, 459] on div "I/O NET 24 febbraio 2025 - 10:40:50 {"ID_PRN":"MM_0418","Check-in":"19\/09\/202…" at bounding box center [1083, 431] width 752 height 55
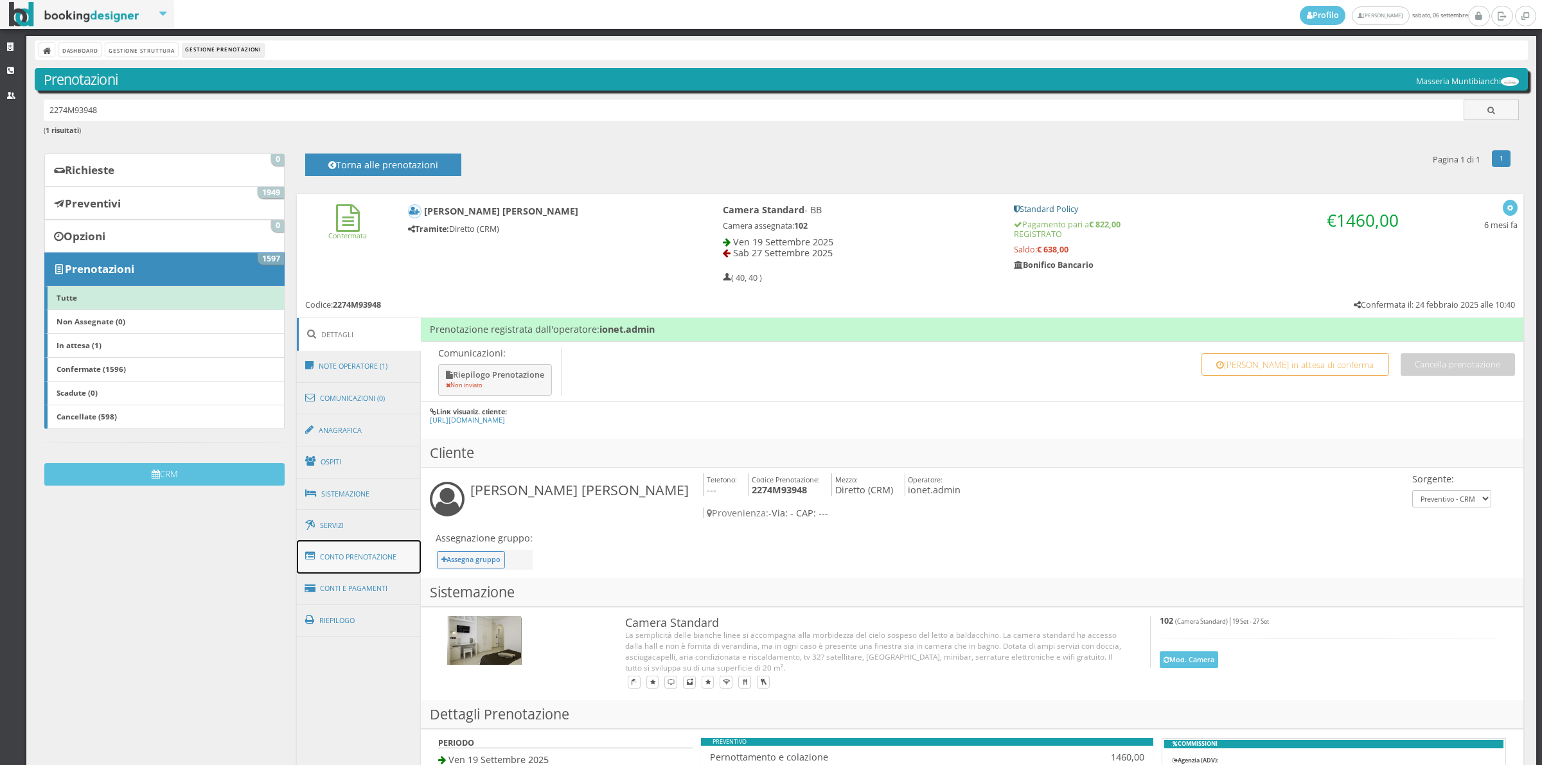
click at [382, 567] on link "Conto Prenotazione" at bounding box center [359, 556] width 125 height 33
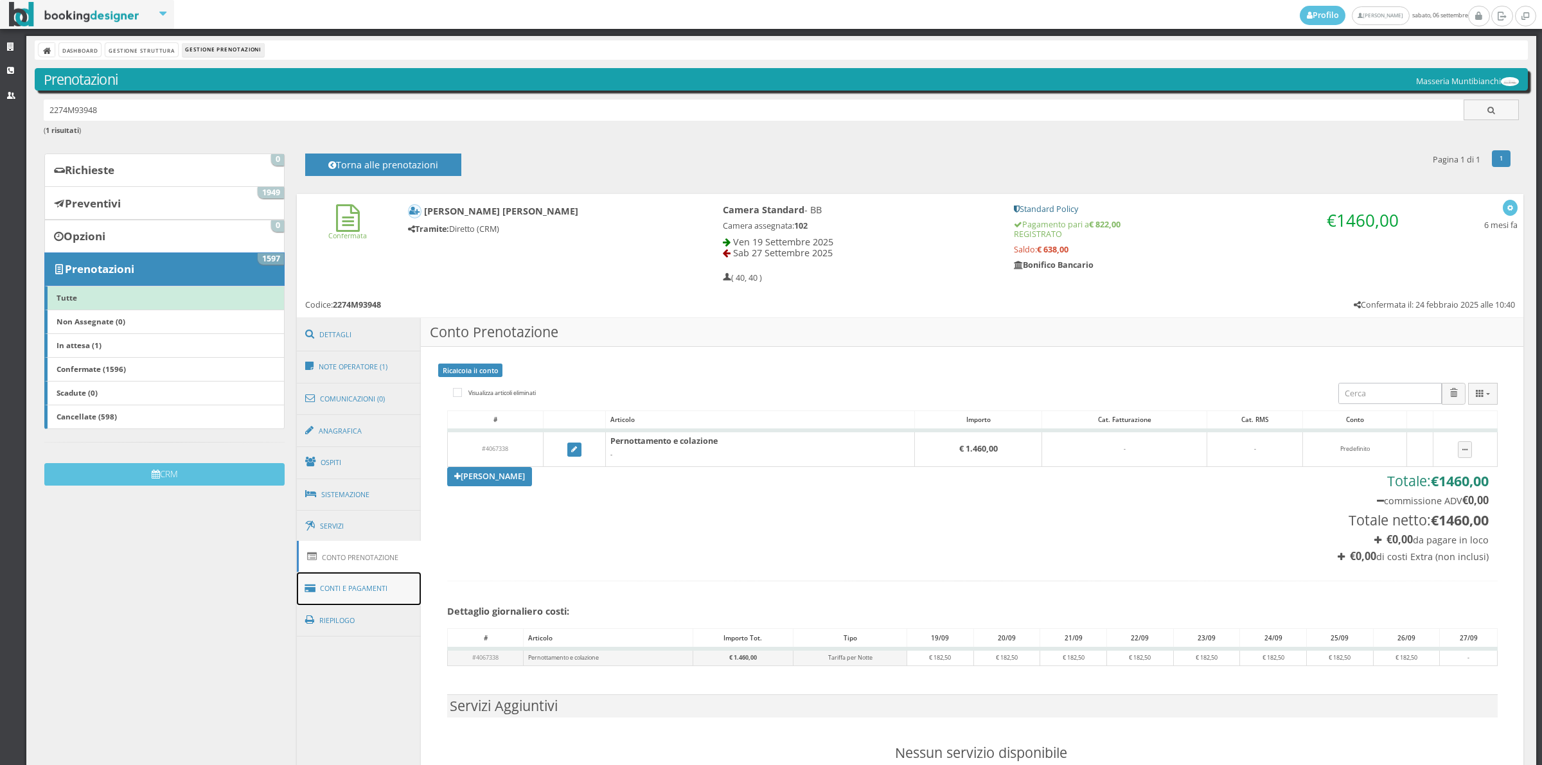
click at [384, 599] on link "Conti e Pagamenti" at bounding box center [359, 588] width 125 height 33
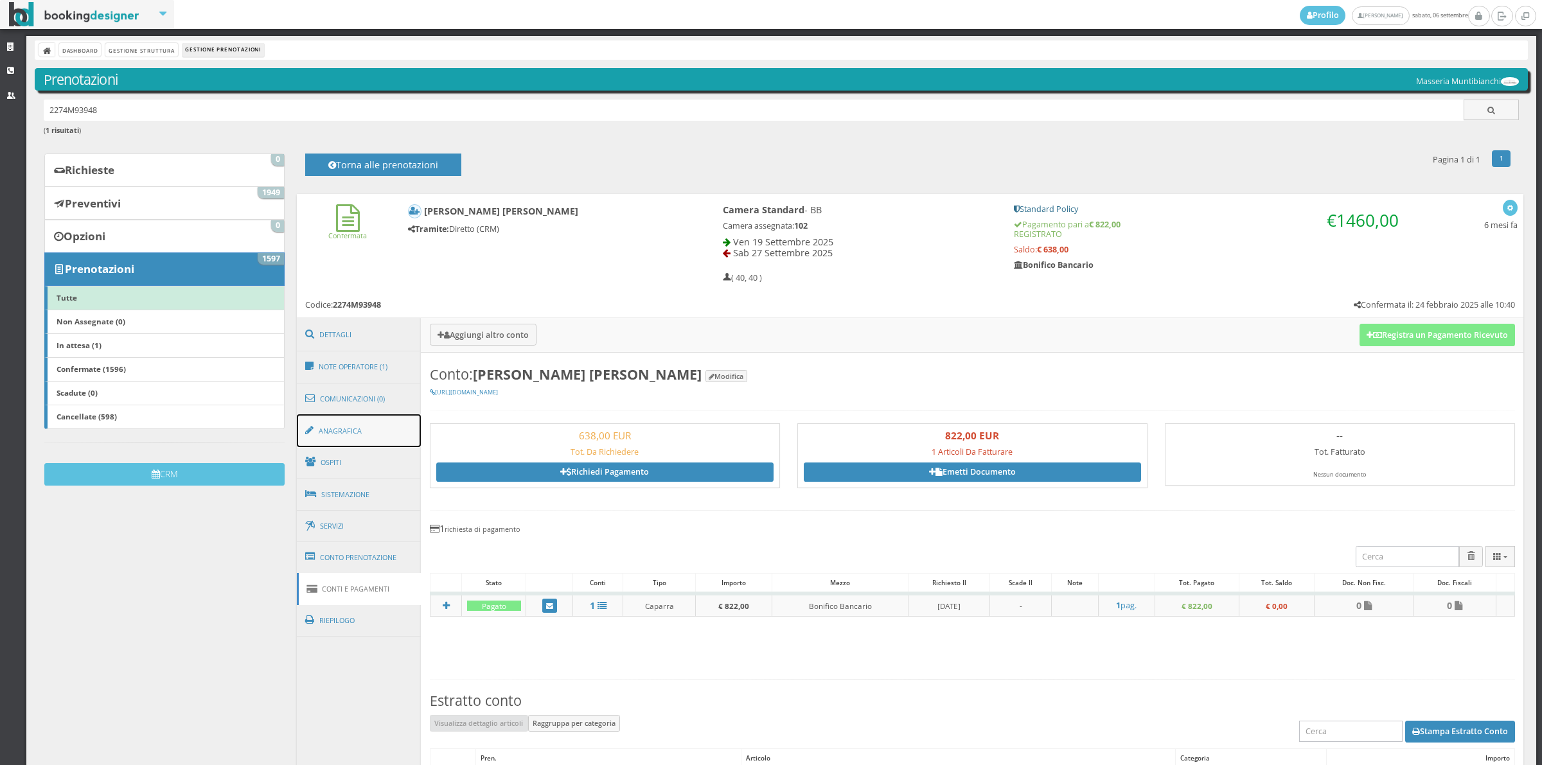
click at [366, 434] on link "Anagrafica" at bounding box center [359, 430] width 125 height 33
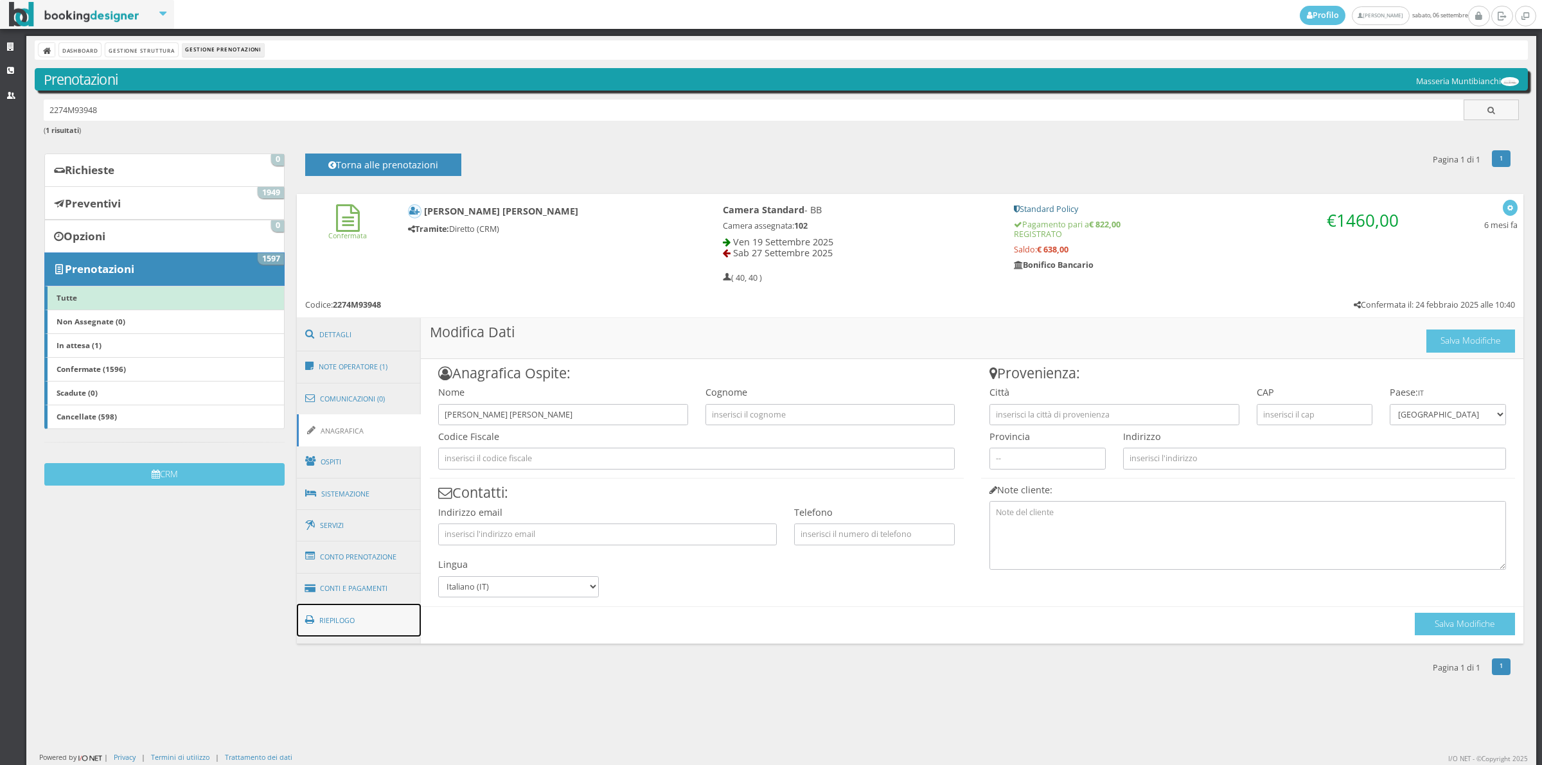
click at [376, 620] on link "Riepilogo" at bounding box center [359, 620] width 125 height 33
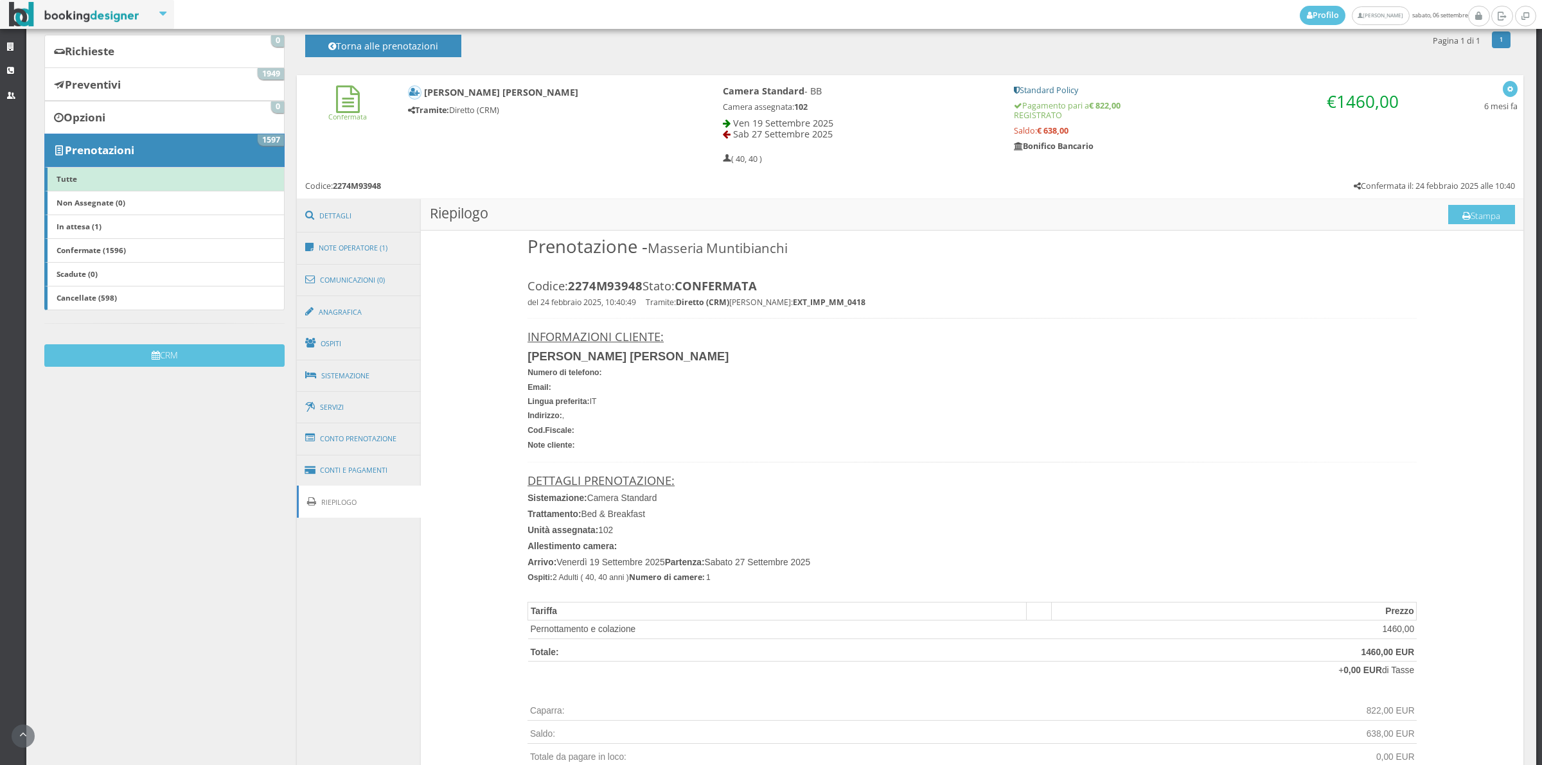
scroll to position [92, 0]
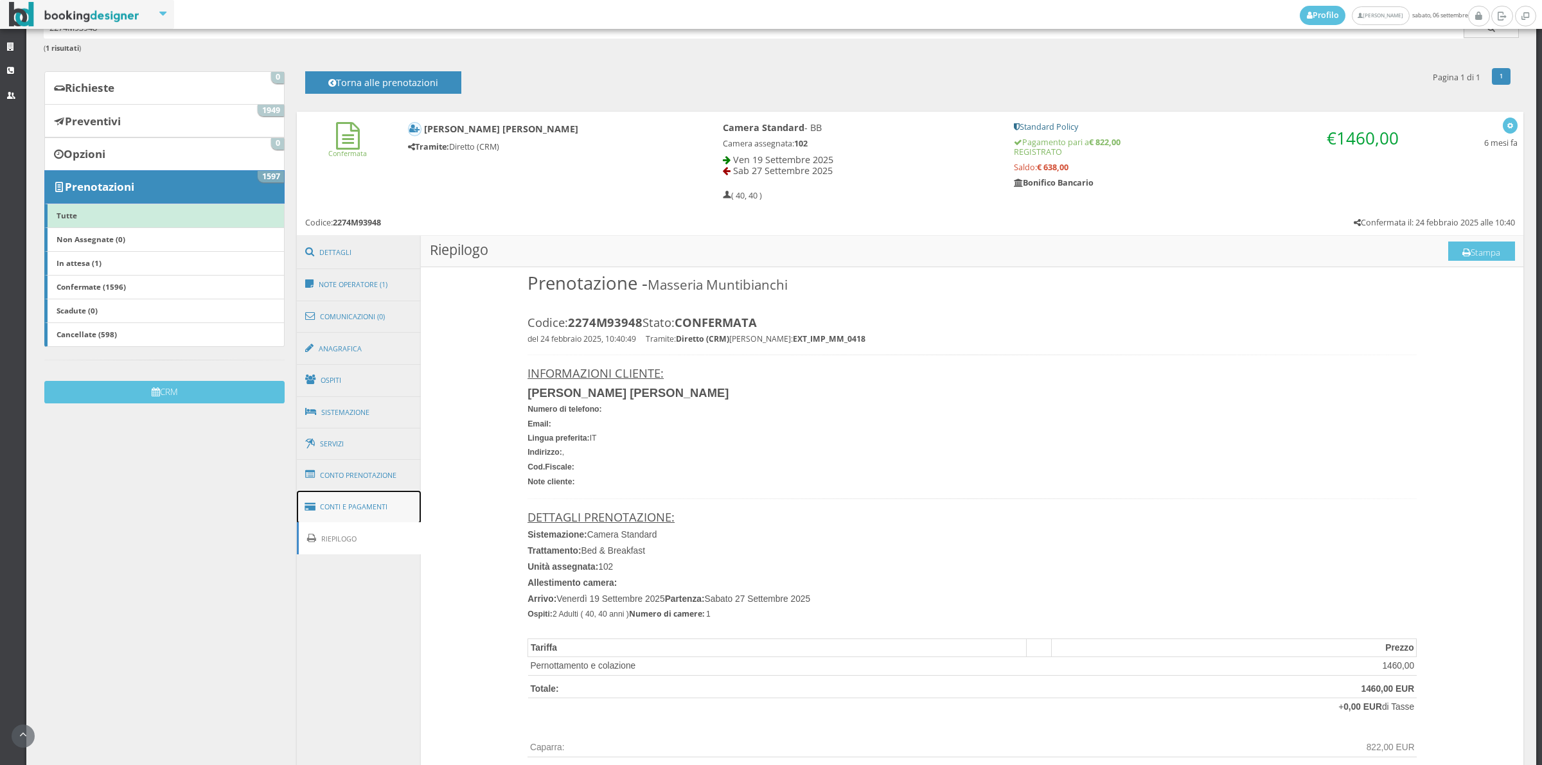
click at [389, 516] on link "Conti e Pagamenti" at bounding box center [359, 507] width 125 height 33
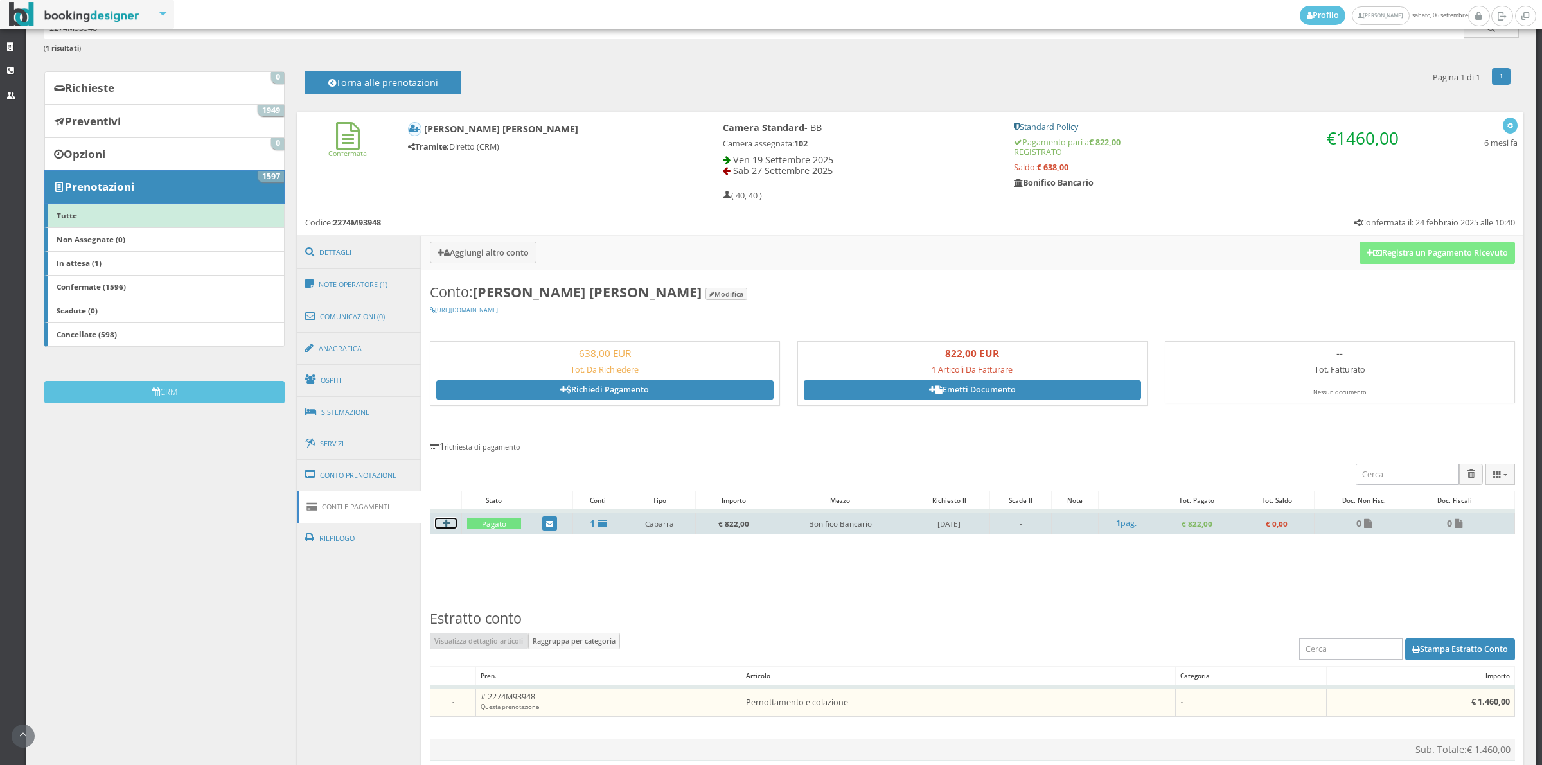
click at [451, 523] on h4 at bounding box center [446, 523] width 22 height 11
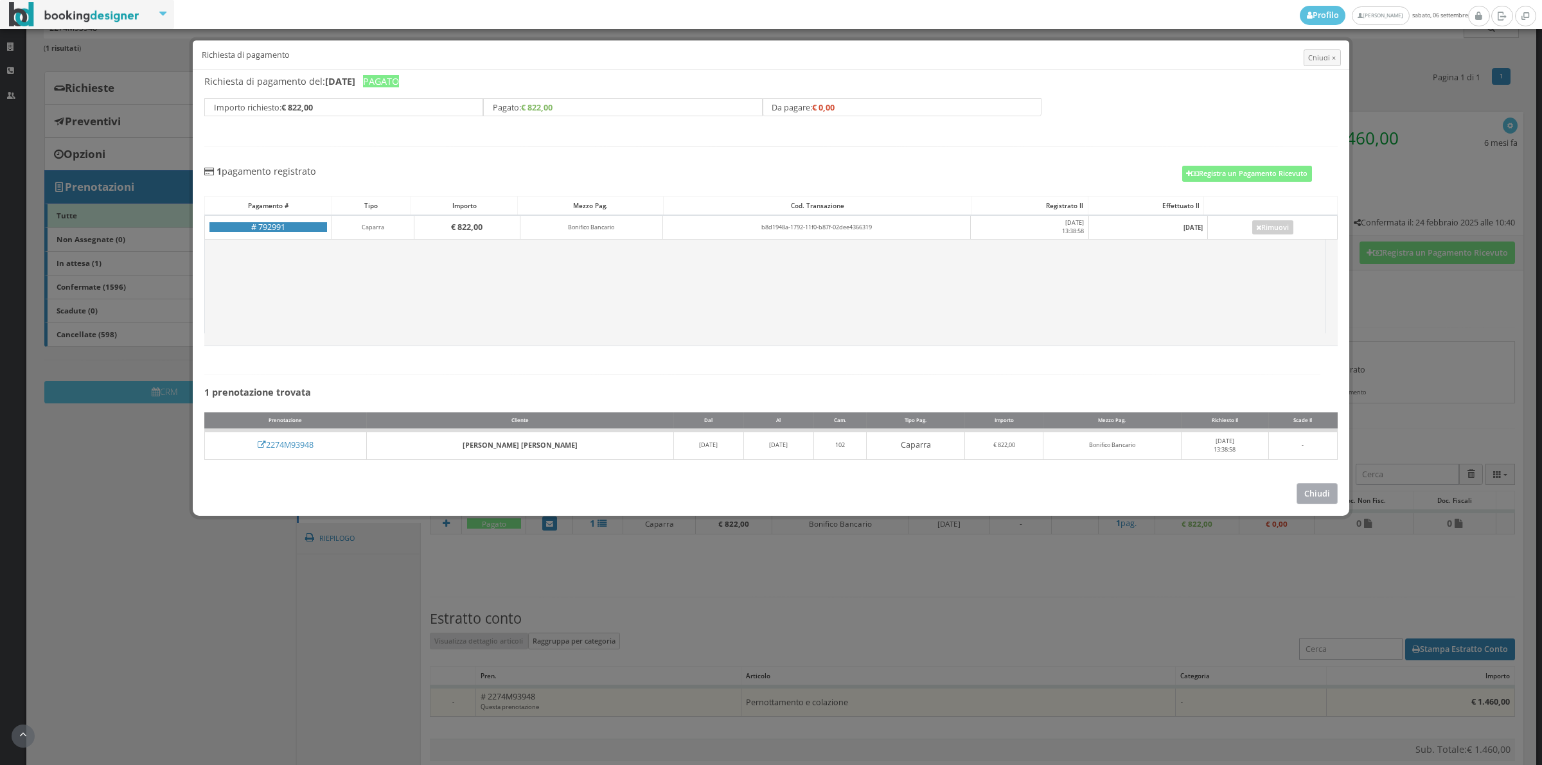
click at [1319, 495] on button "Chiudi" at bounding box center [1316, 493] width 41 height 21
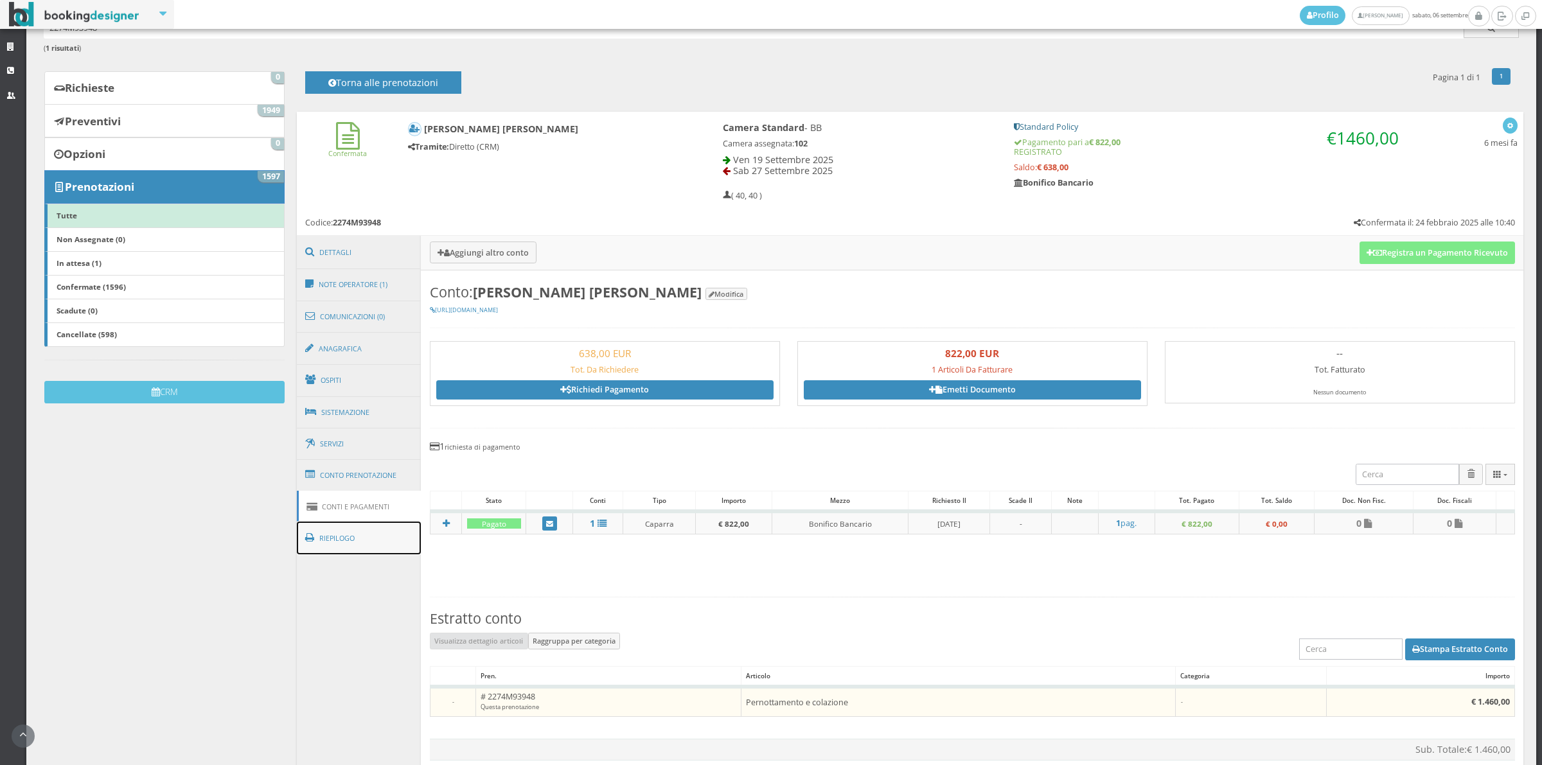
click at [380, 528] on link "Riepilogo" at bounding box center [359, 538] width 125 height 33
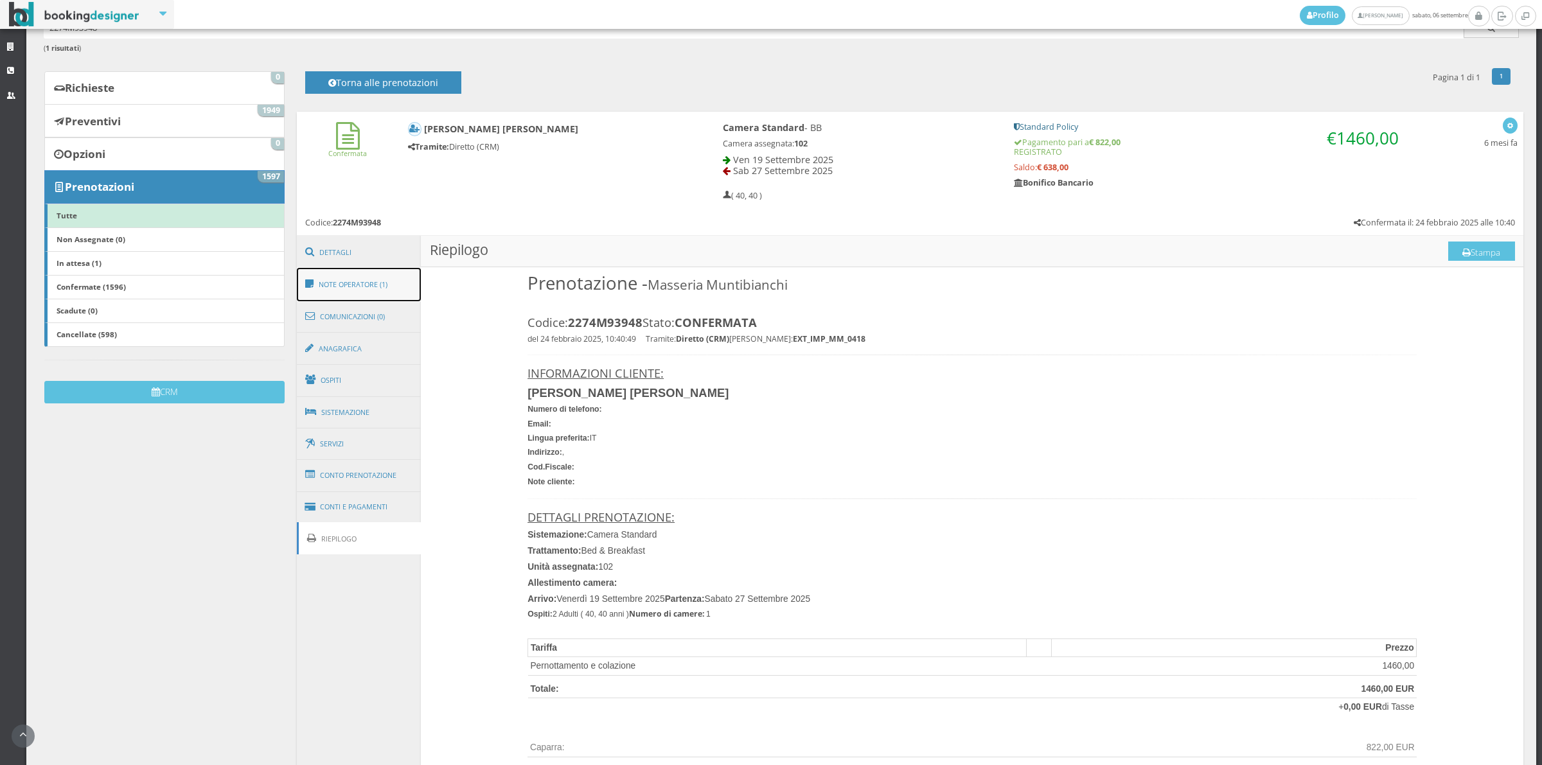
click at [382, 285] on link "Note Operatore (1)" at bounding box center [359, 284] width 125 height 33
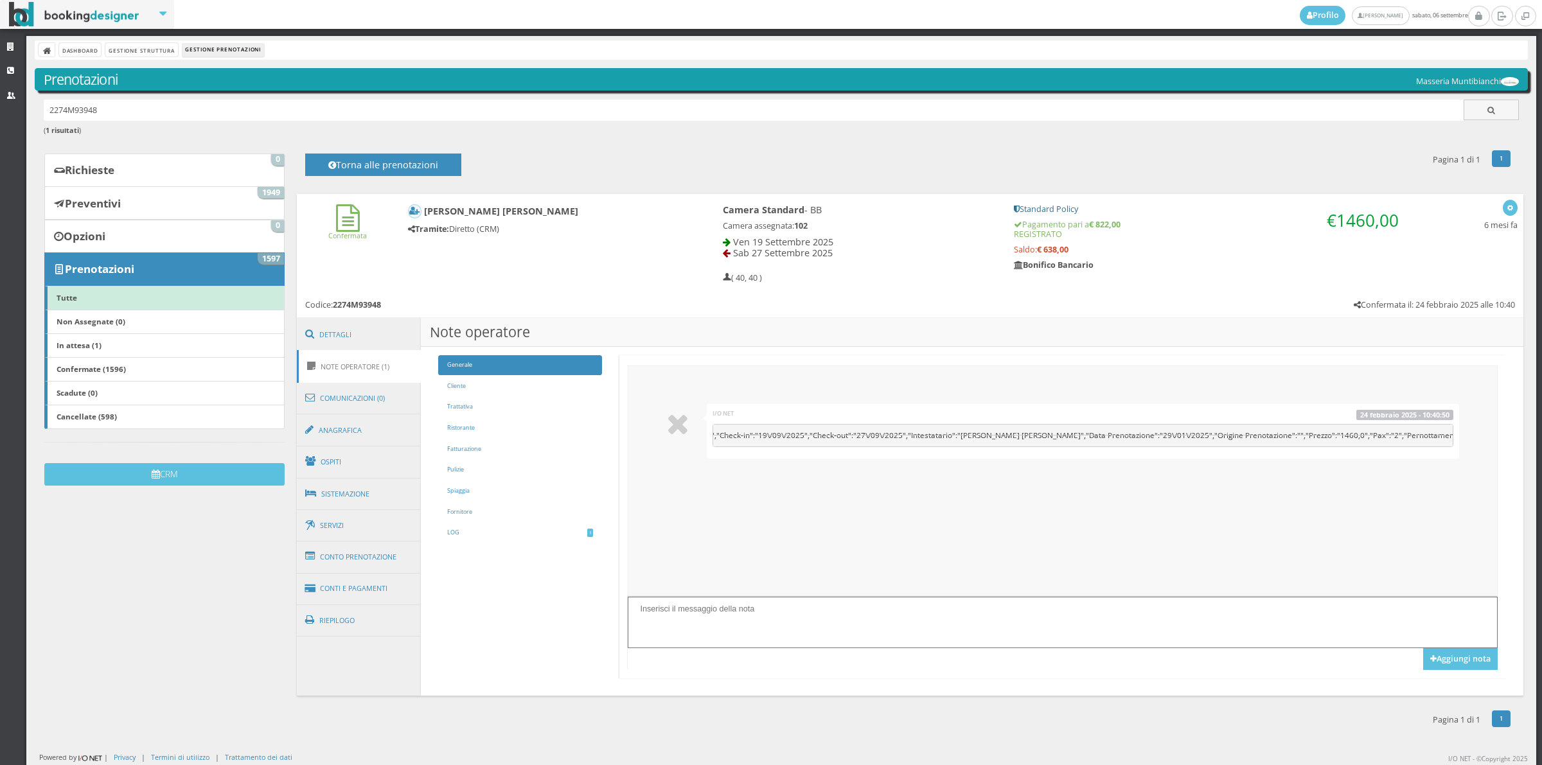
scroll to position [0, 96]
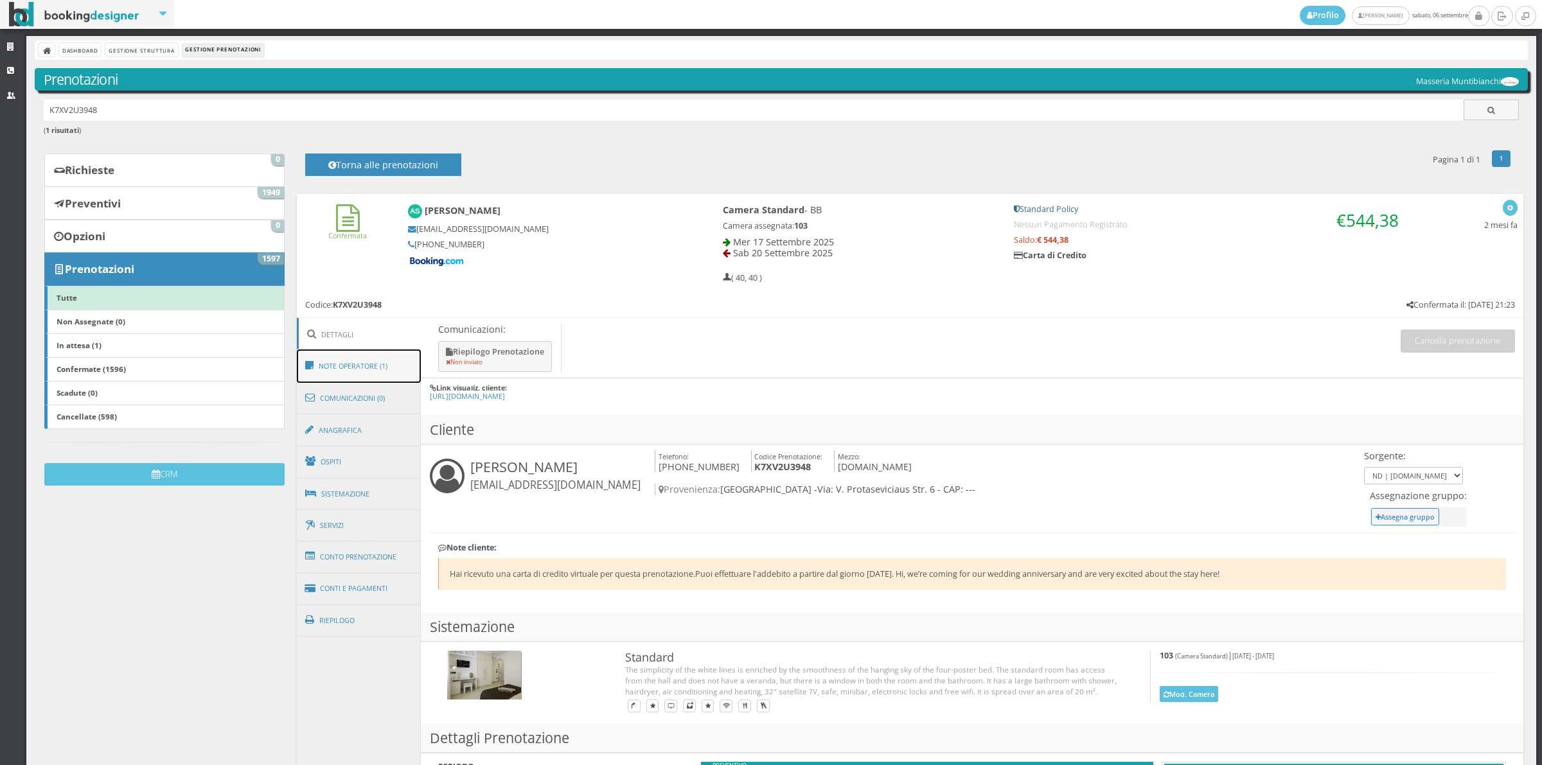
click at [373, 367] on link "Note Operatore (1)" at bounding box center [359, 365] width 125 height 33
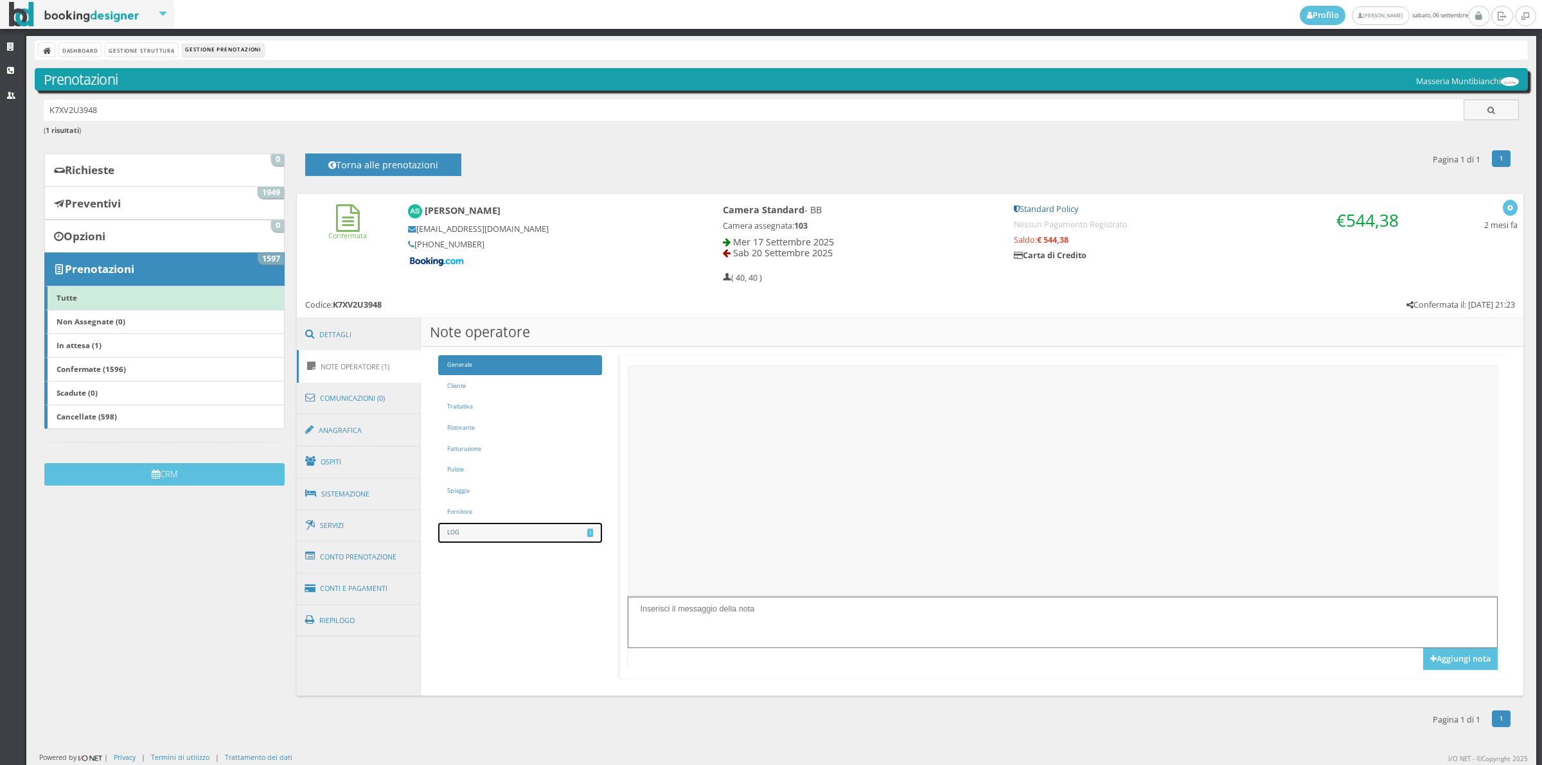
click at [455, 528] on link "LOG 1" at bounding box center [519, 533] width 163 height 20
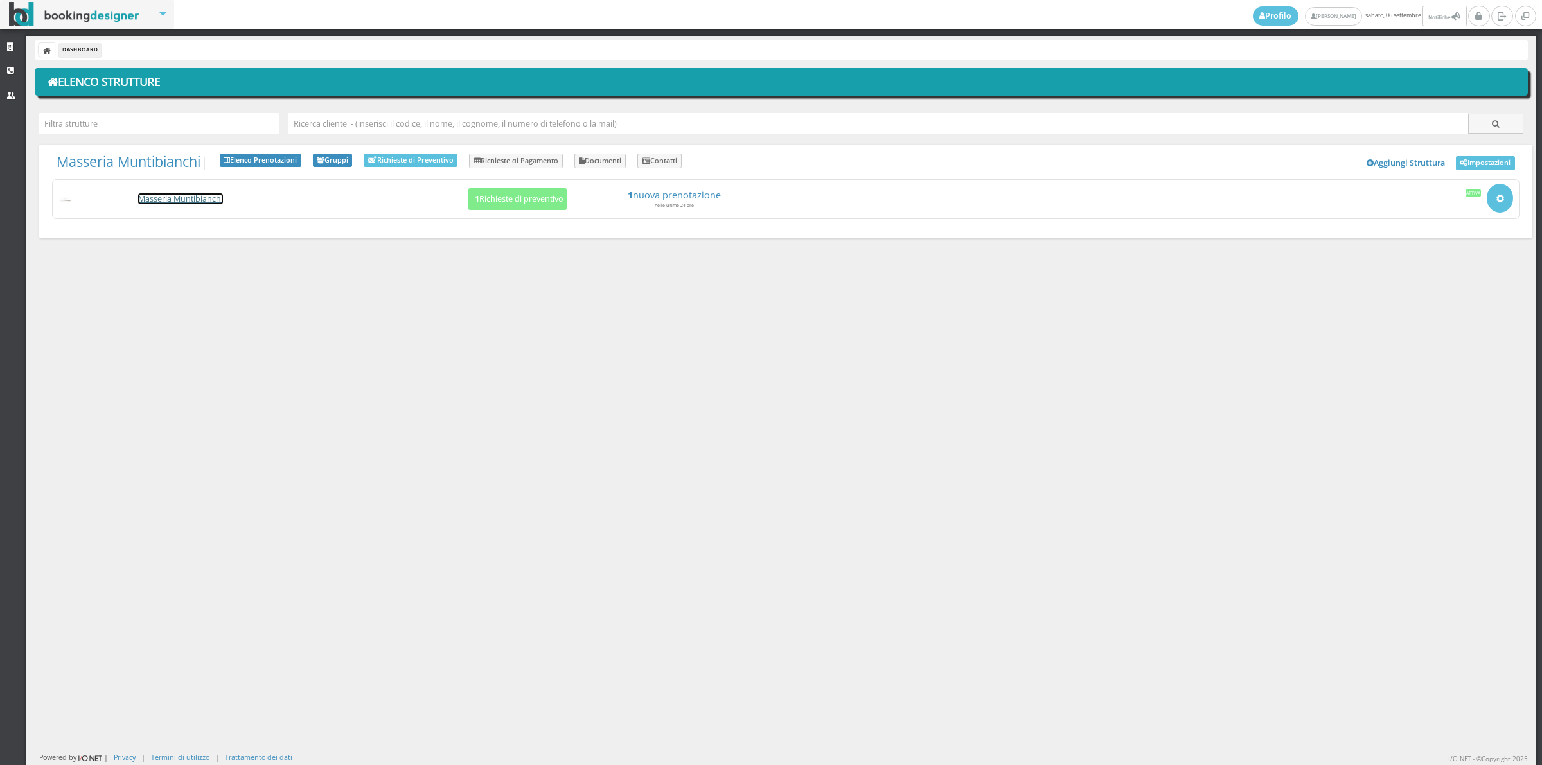
click at [203, 197] on link "Masseria Muntibianchi" at bounding box center [180, 198] width 85 height 11
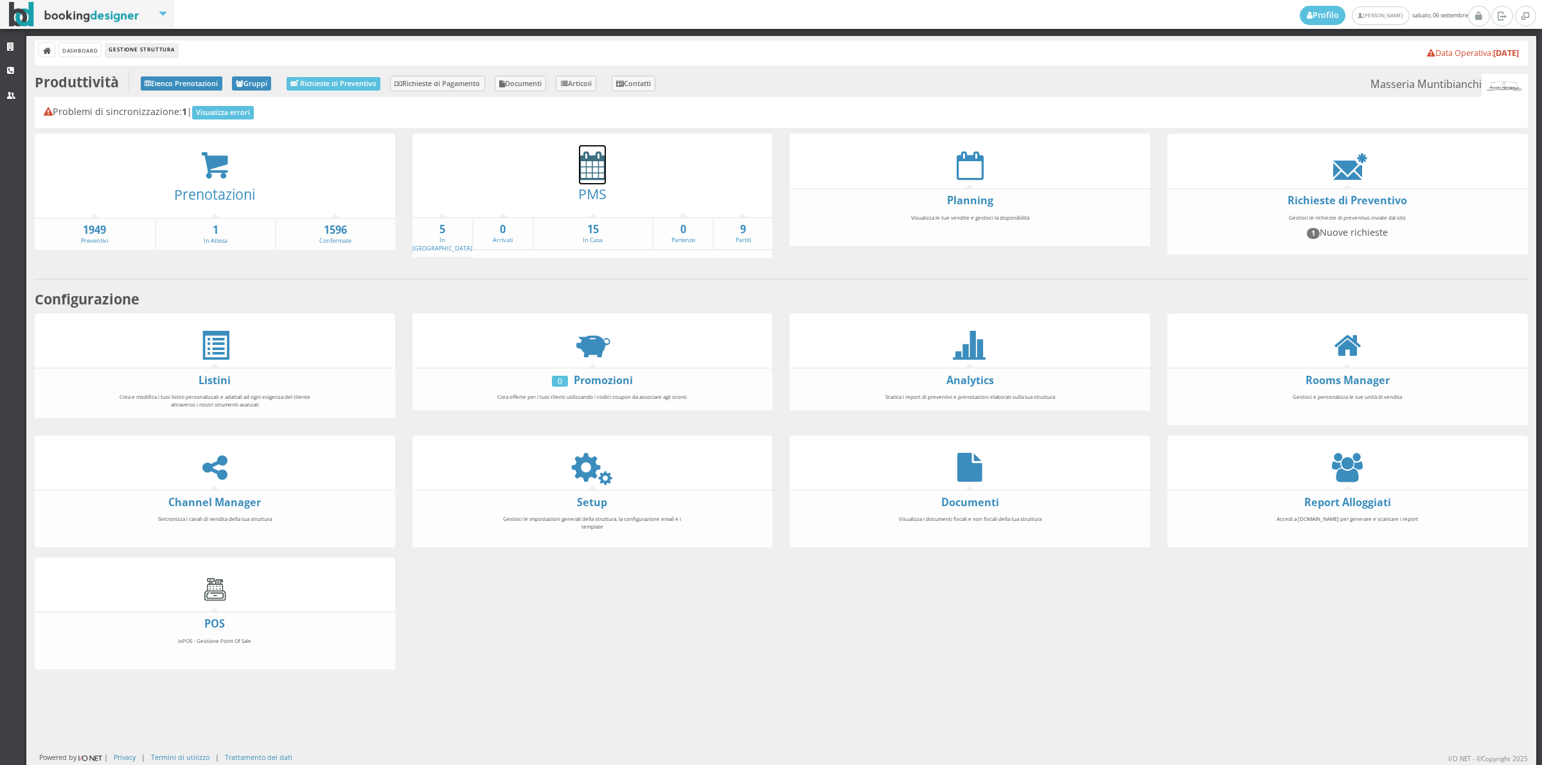
click at [585, 168] on icon at bounding box center [592, 165] width 27 height 29
